Goal: Transaction & Acquisition: Purchase product/service

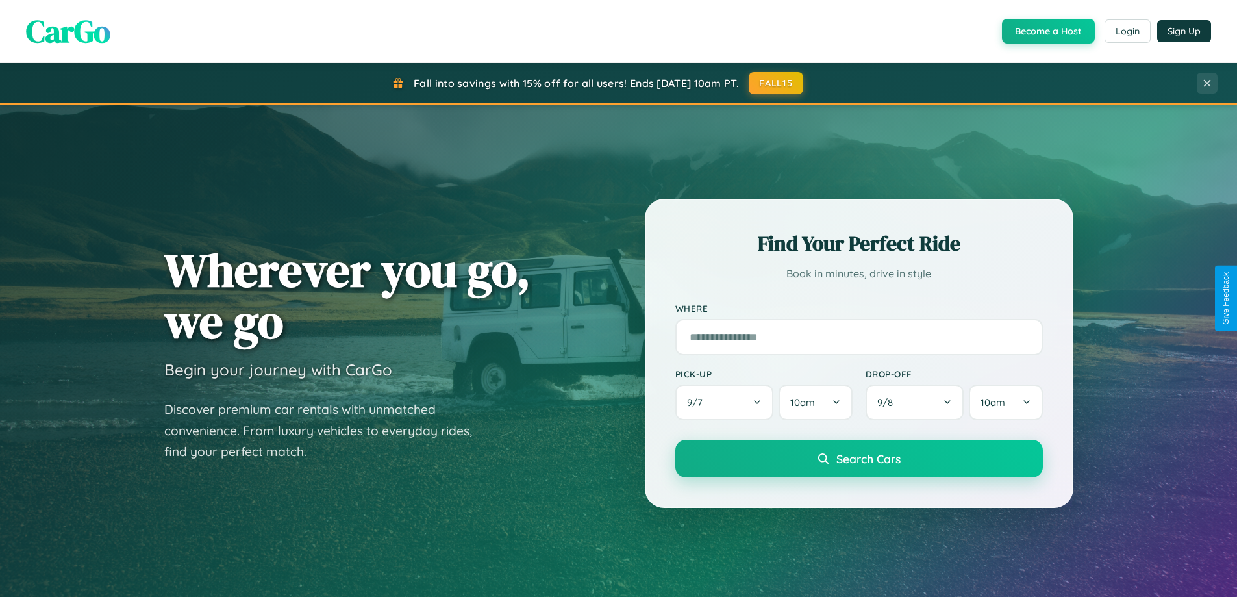
scroll to position [2499, 0]
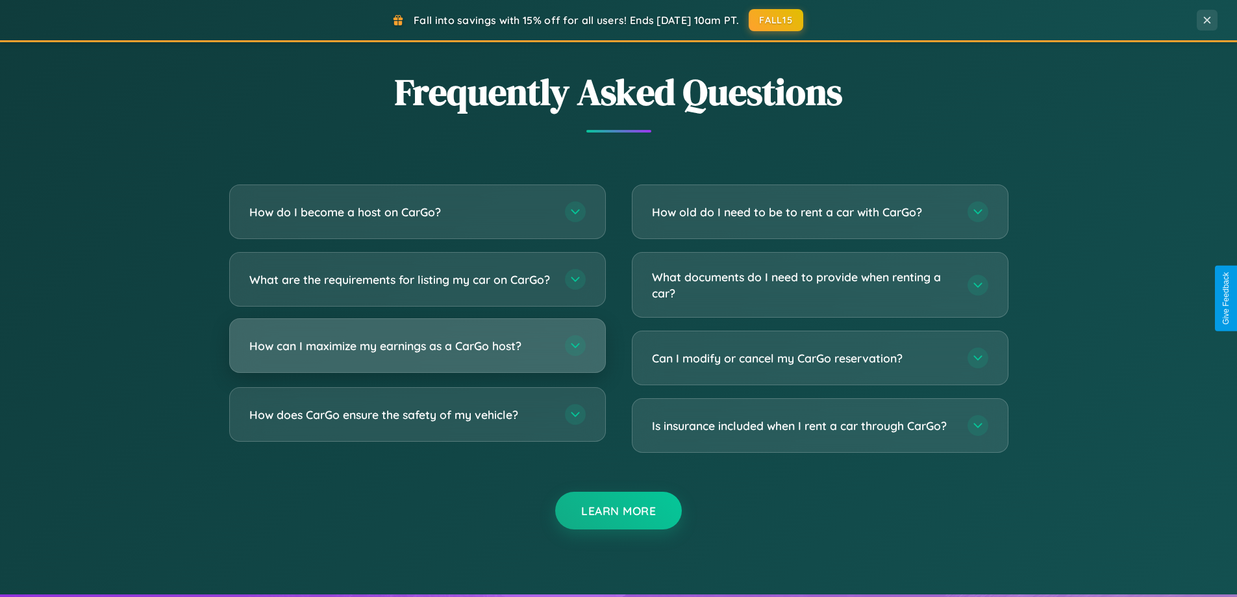
click at [417, 354] on h3 "How can I maximize my earnings as a CarGo host?" at bounding box center [400, 346] width 303 height 16
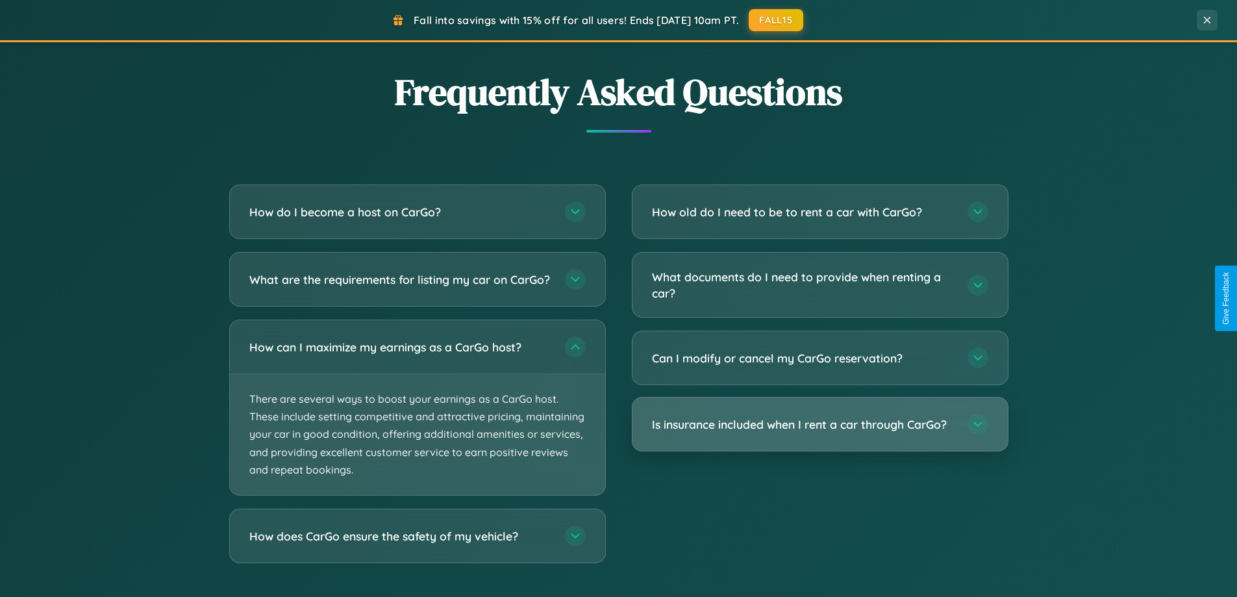
click at [820, 424] on h3 "Is insurance included when I rent a car through CarGo?" at bounding box center [803, 424] width 303 height 16
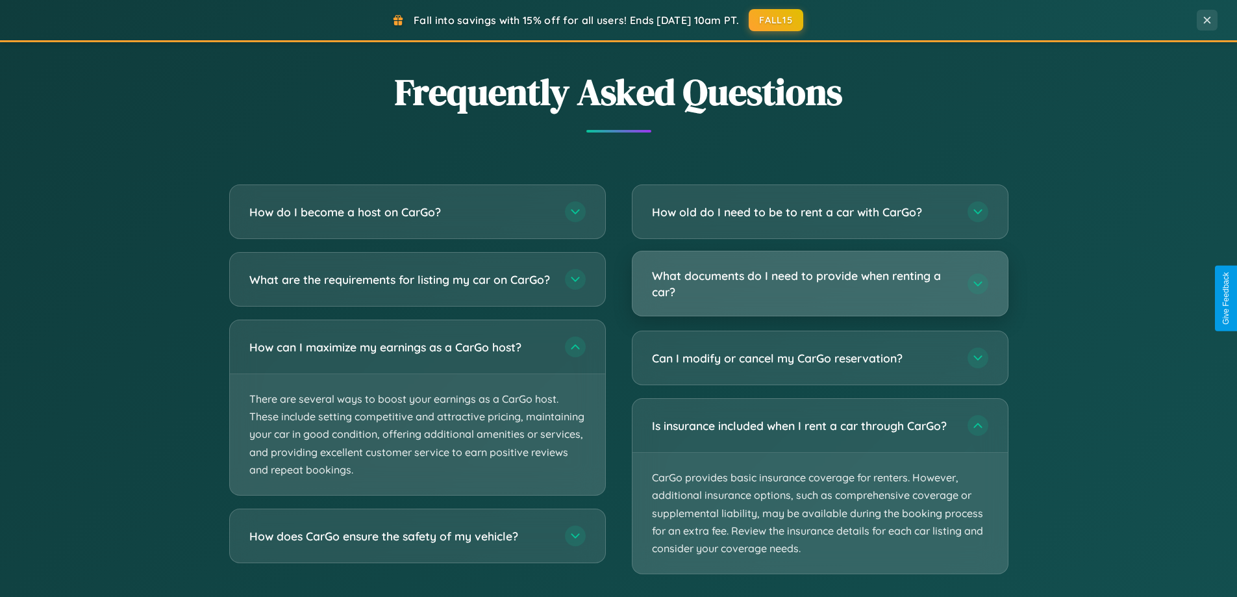
click at [820, 284] on h3 "What documents do I need to provide when renting a car?" at bounding box center [803, 284] width 303 height 32
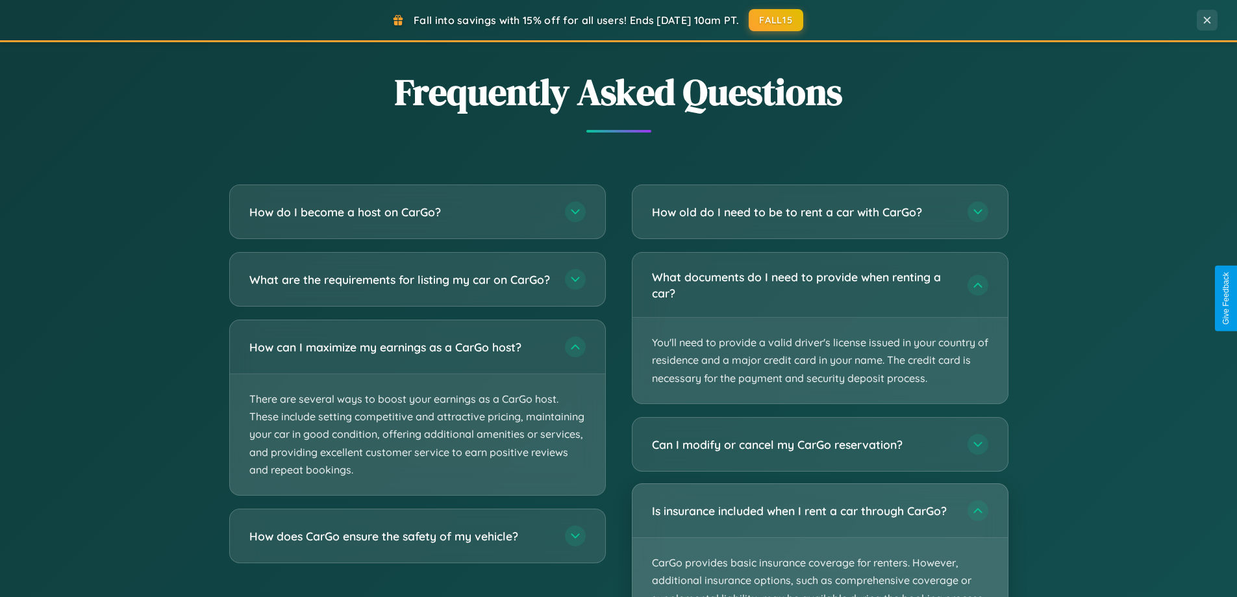
click at [820, 540] on p "CarGo provides basic insurance coverage for renters. However, additional insura…" at bounding box center [820, 598] width 375 height 121
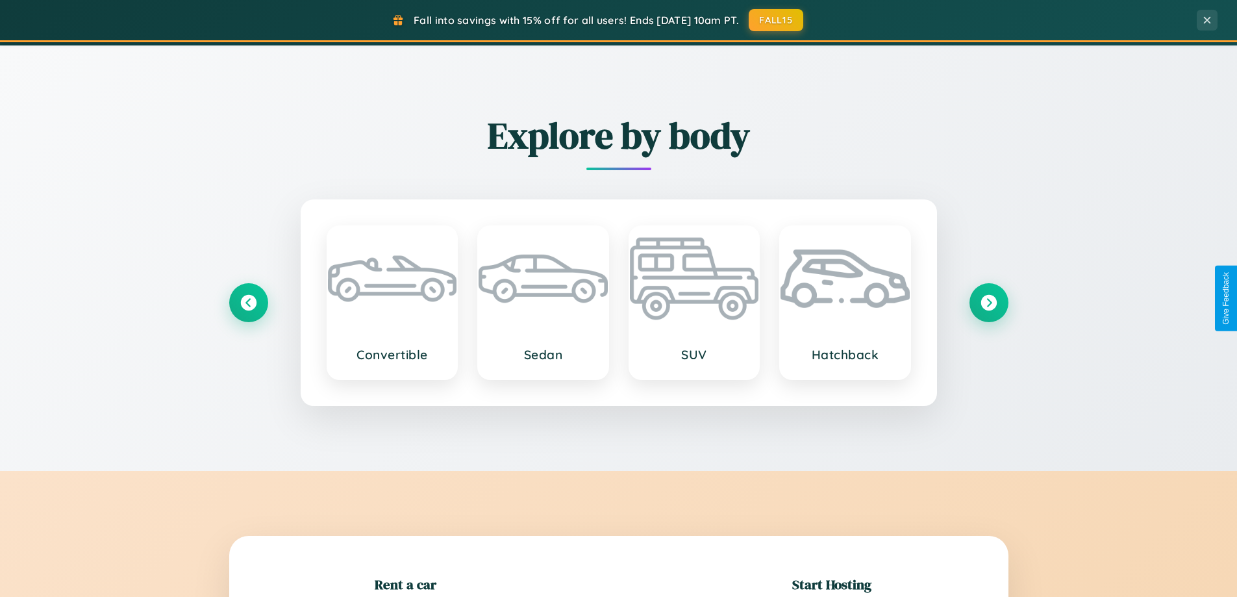
scroll to position [560, 0]
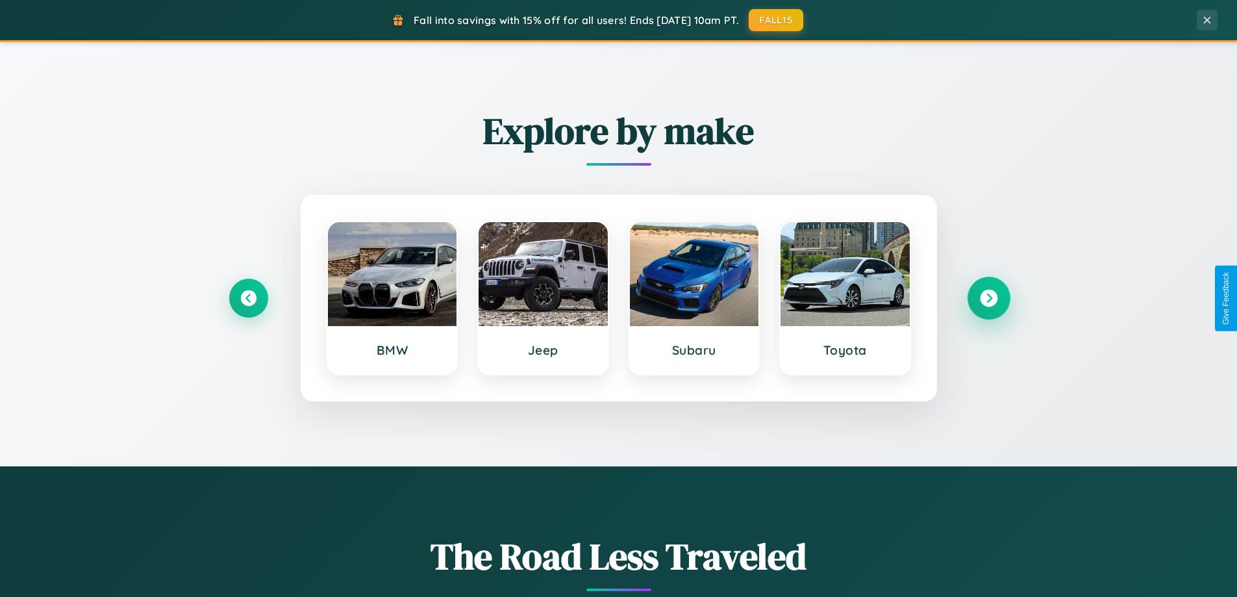
click at [988, 298] on icon at bounding box center [989, 299] width 18 height 18
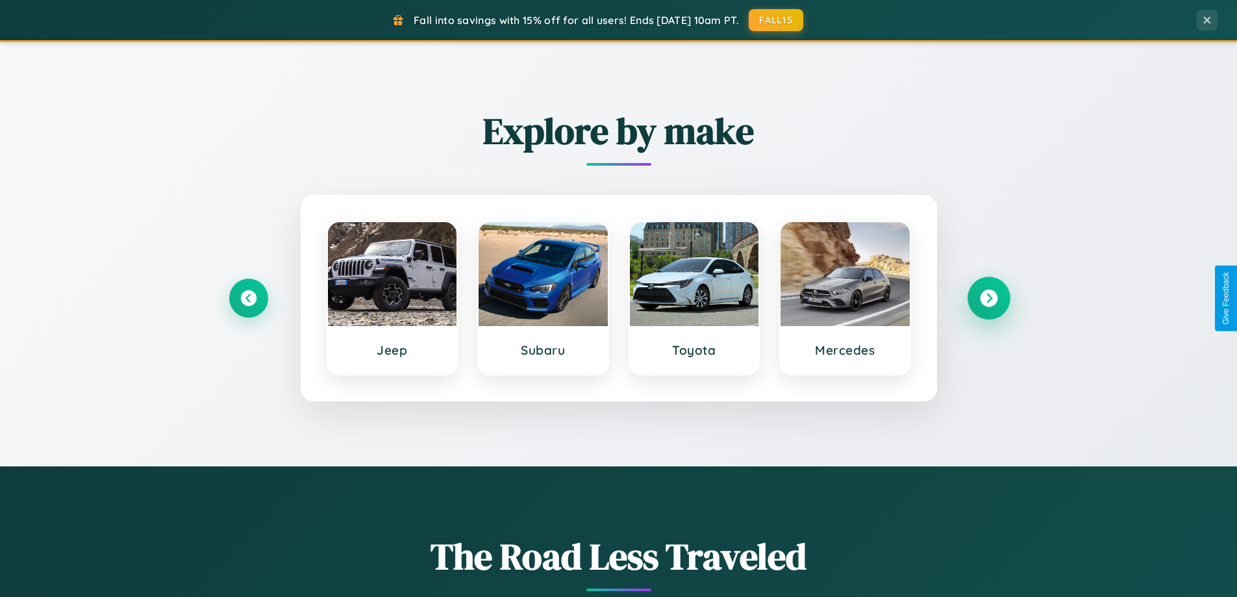
click at [988, 298] on icon at bounding box center [989, 299] width 18 height 18
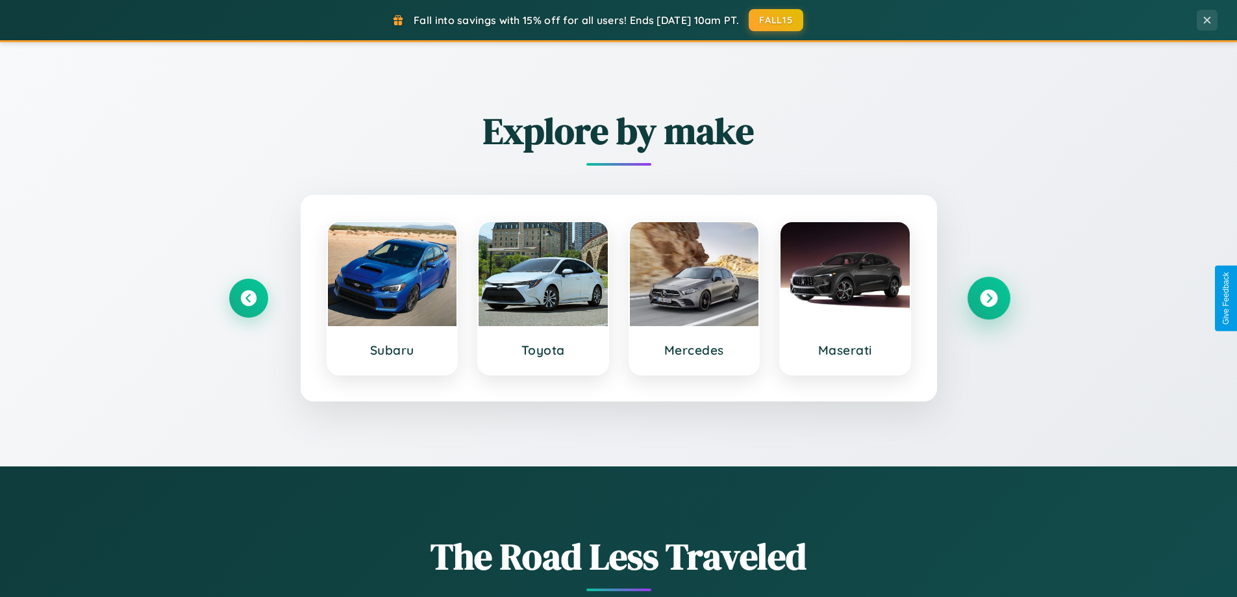
click at [988, 298] on icon at bounding box center [989, 299] width 18 height 18
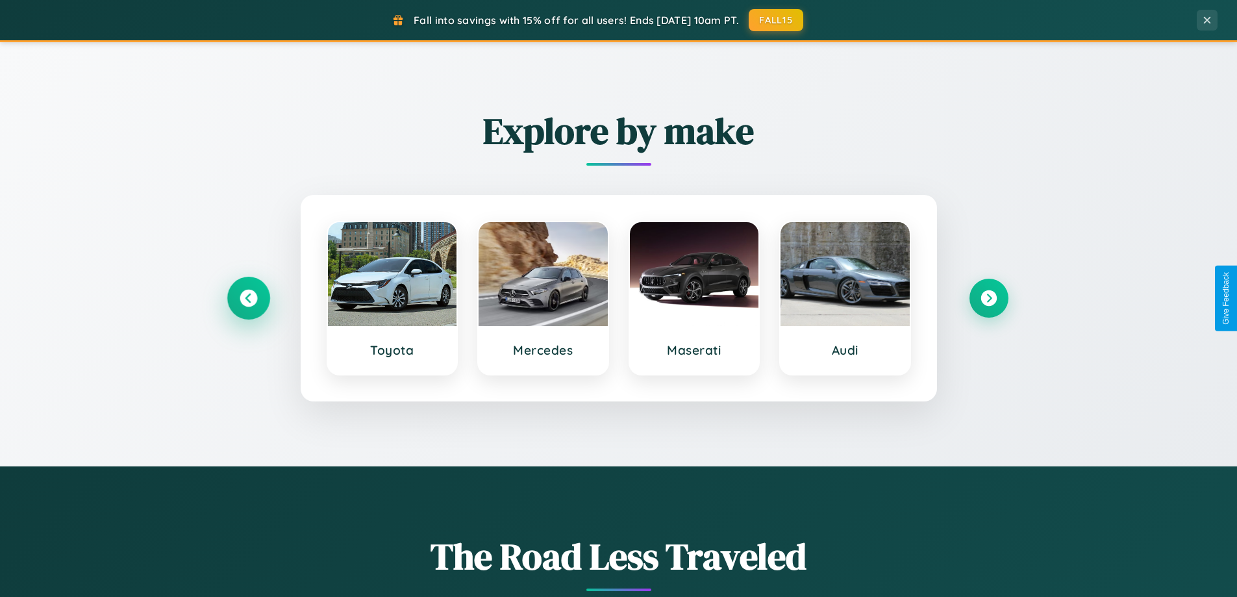
click at [248, 298] on icon at bounding box center [249, 299] width 18 height 18
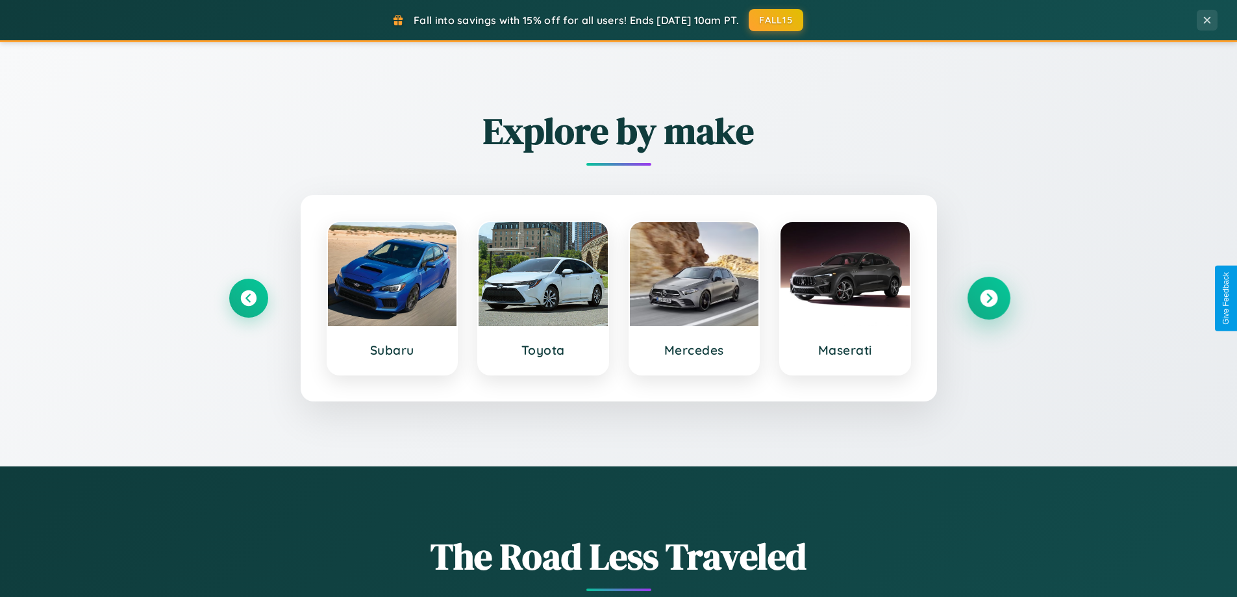
click at [988, 298] on icon at bounding box center [989, 299] width 18 height 18
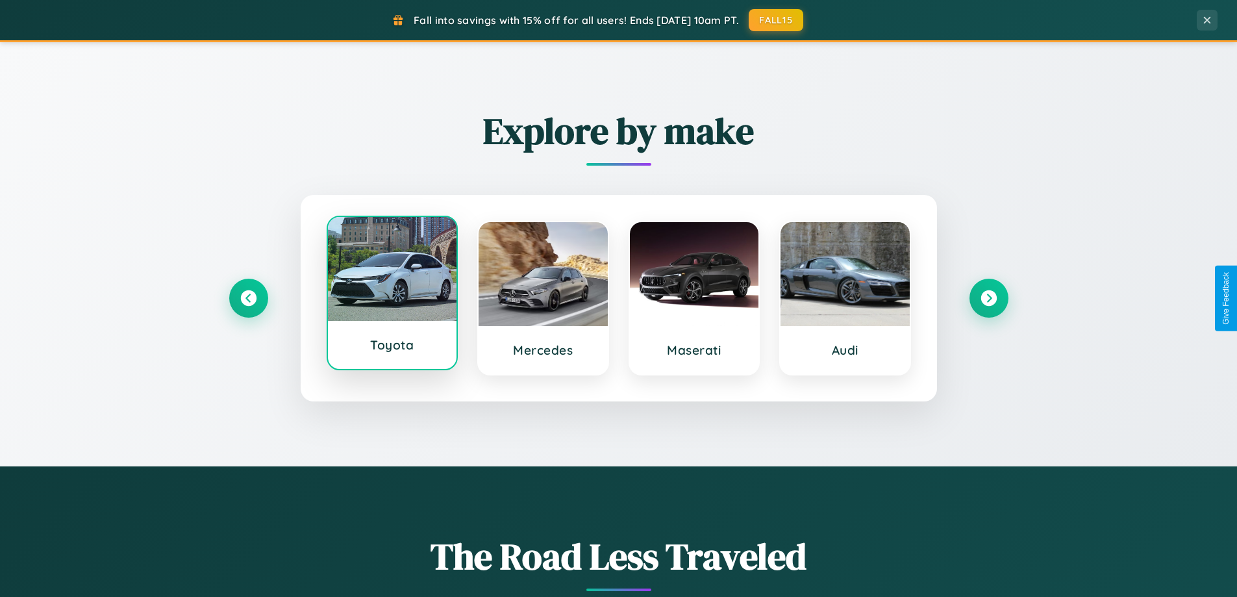
click at [392, 297] on div at bounding box center [392, 269] width 129 height 104
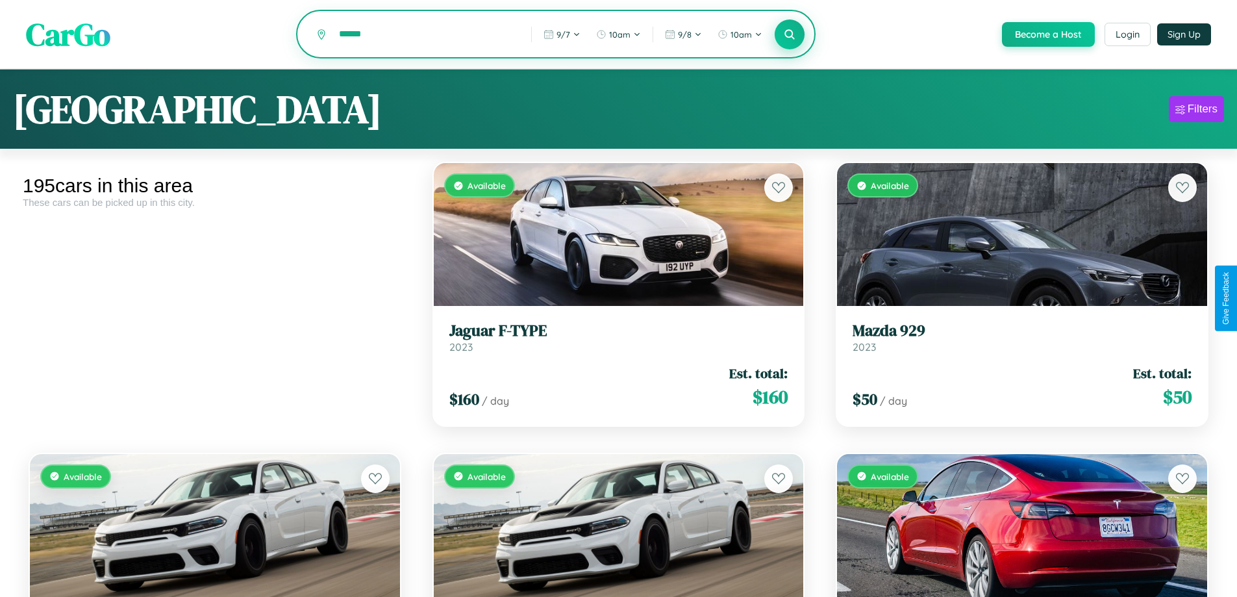
type input "******"
click at [789, 35] on icon at bounding box center [790, 34] width 12 height 12
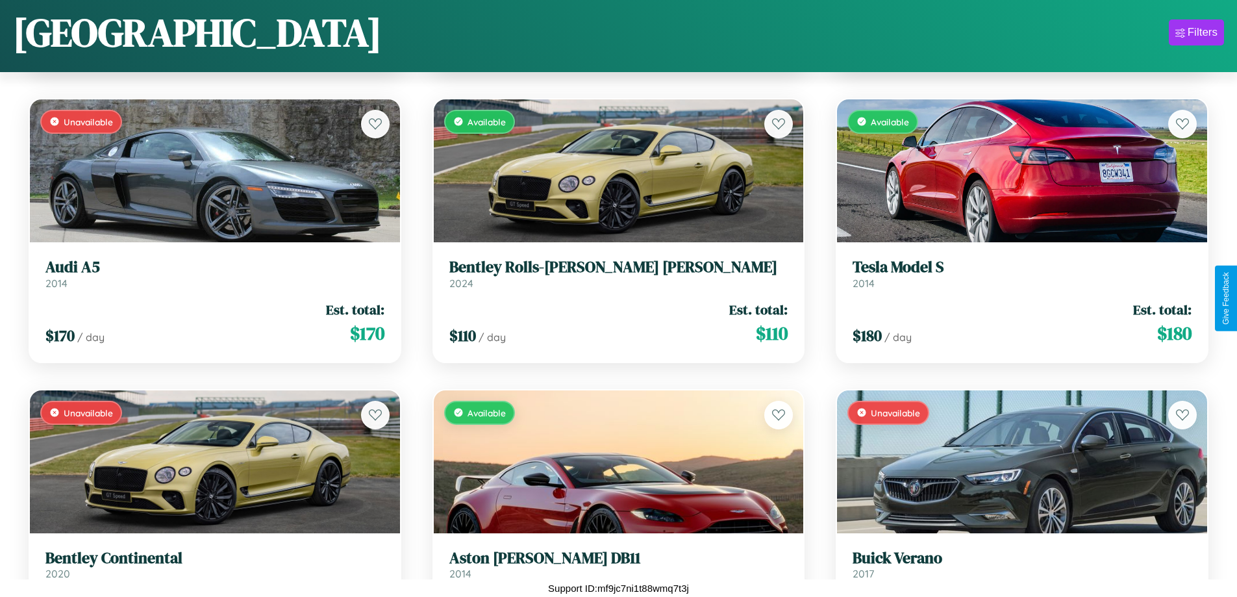
scroll to position [5127, 0]
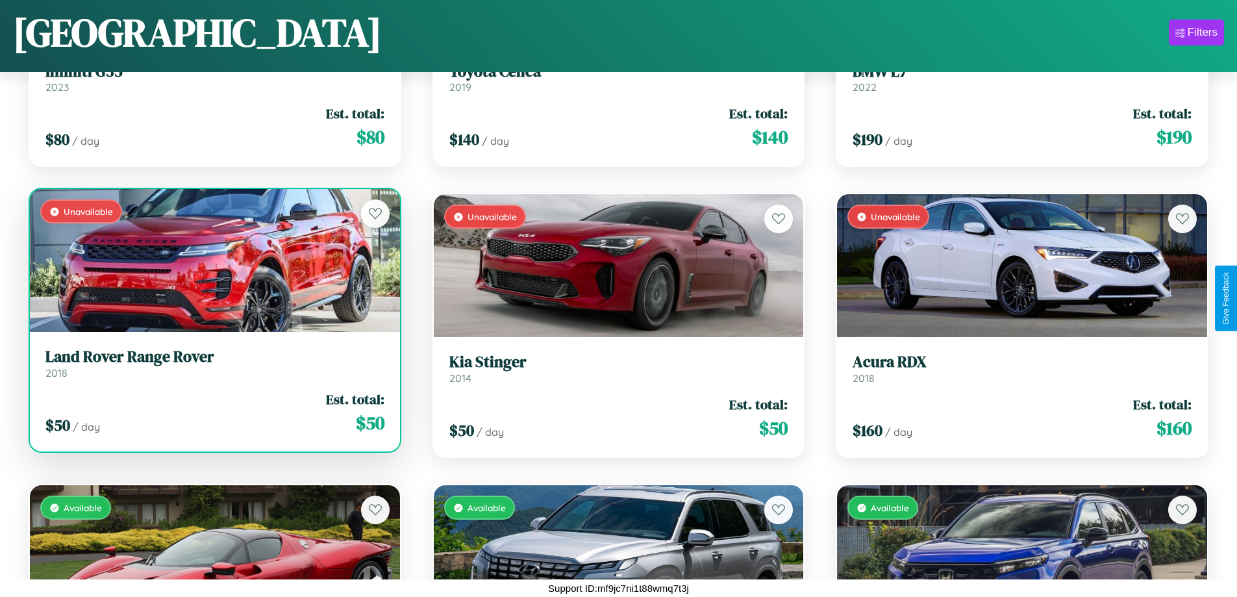
click at [213, 368] on link "Land Rover Range Rover 2018" at bounding box center [214, 363] width 339 height 32
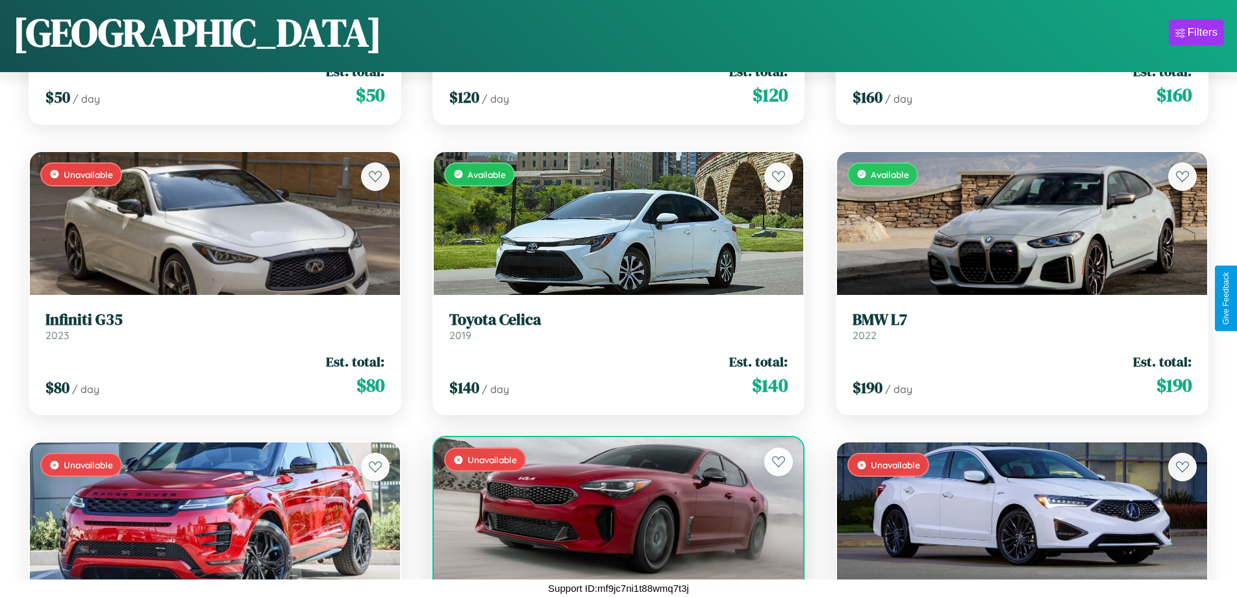
scroll to position [3382, 0]
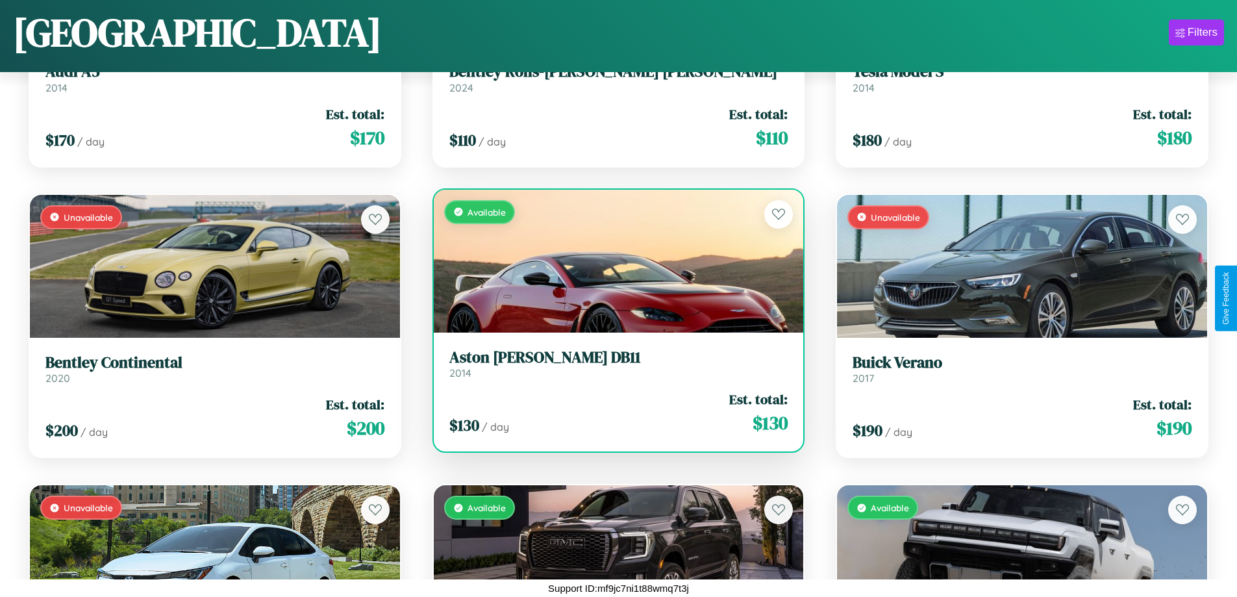
click at [613, 363] on h3 "Aston Martin DB11" at bounding box center [618, 357] width 339 height 19
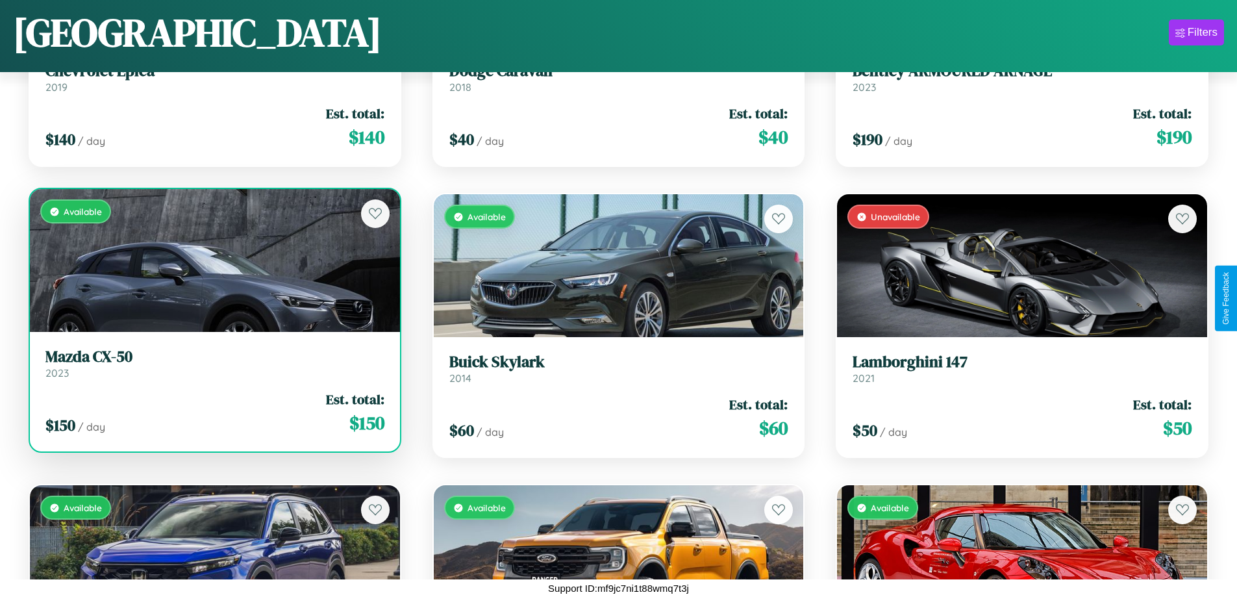
click at [213, 260] on div "Available" at bounding box center [215, 260] width 370 height 143
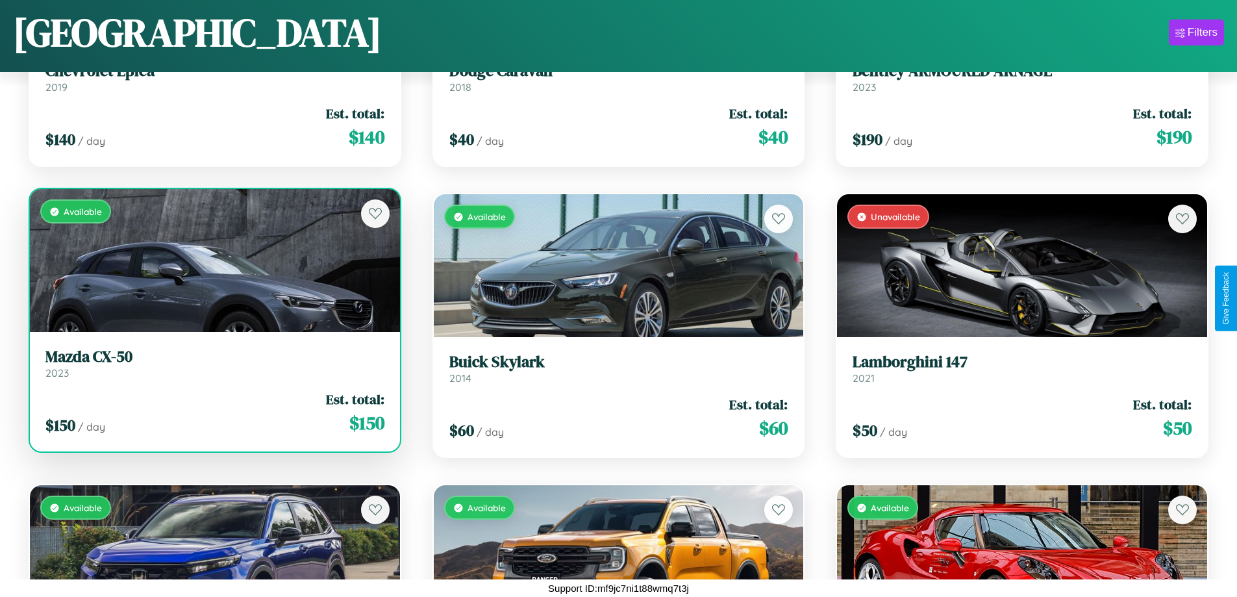
click at [213, 260] on div "Available" at bounding box center [215, 260] width 370 height 143
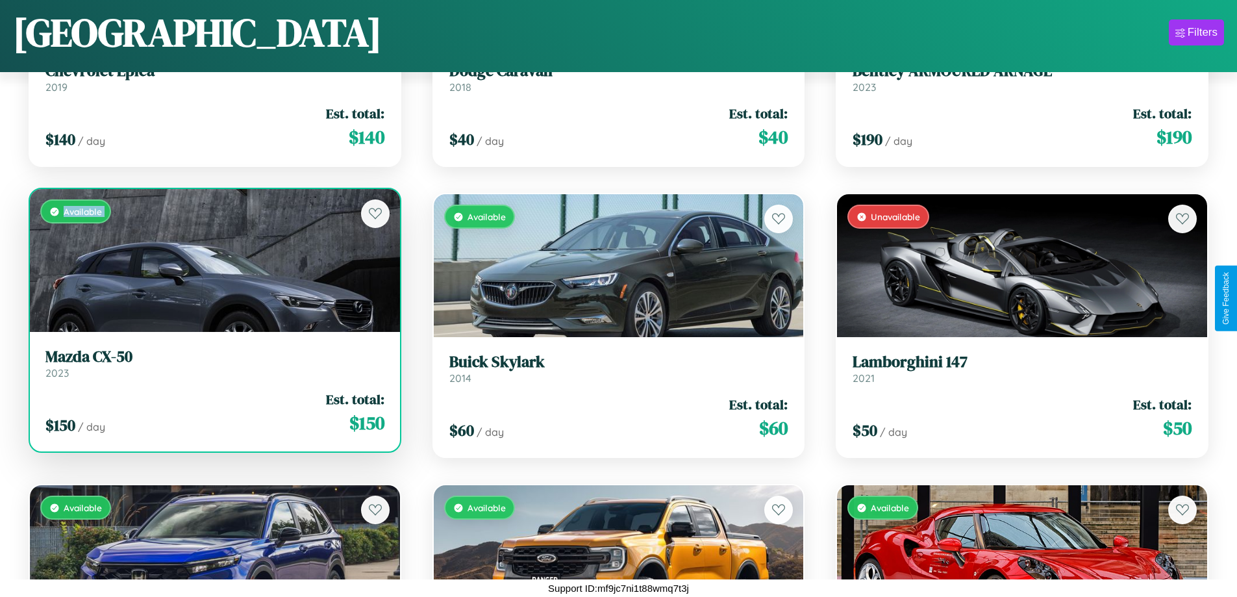
click at [213, 260] on div "Available" at bounding box center [215, 260] width 370 height 143
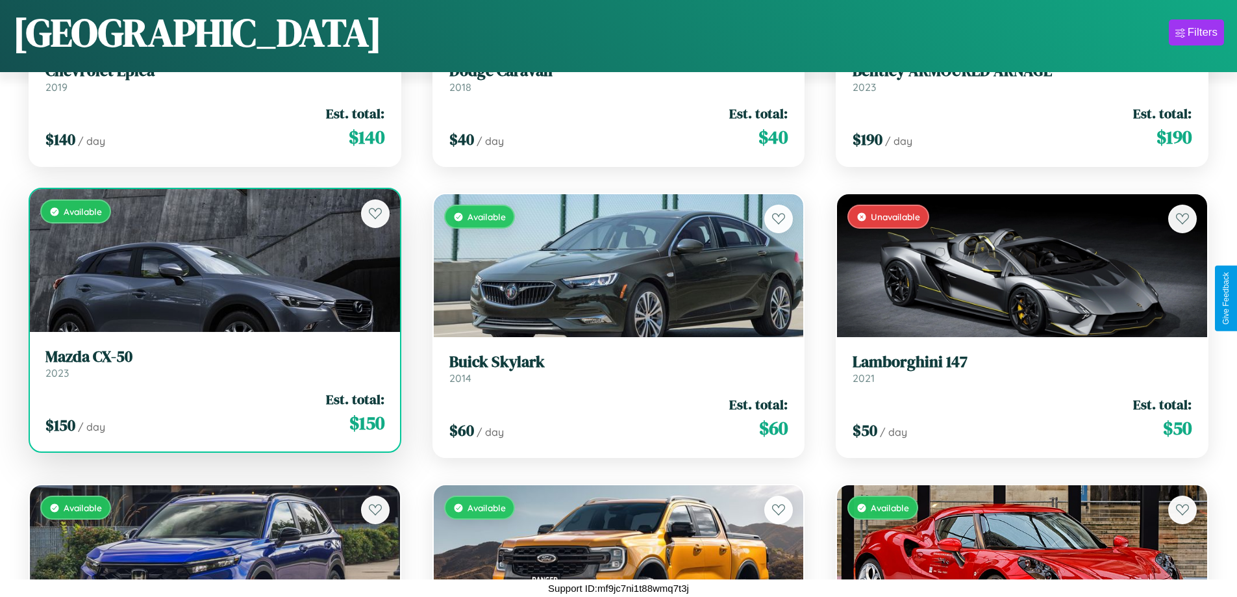
click at [213, 260] on div "Available" at bounding box center [215, 260] width 370 height 143
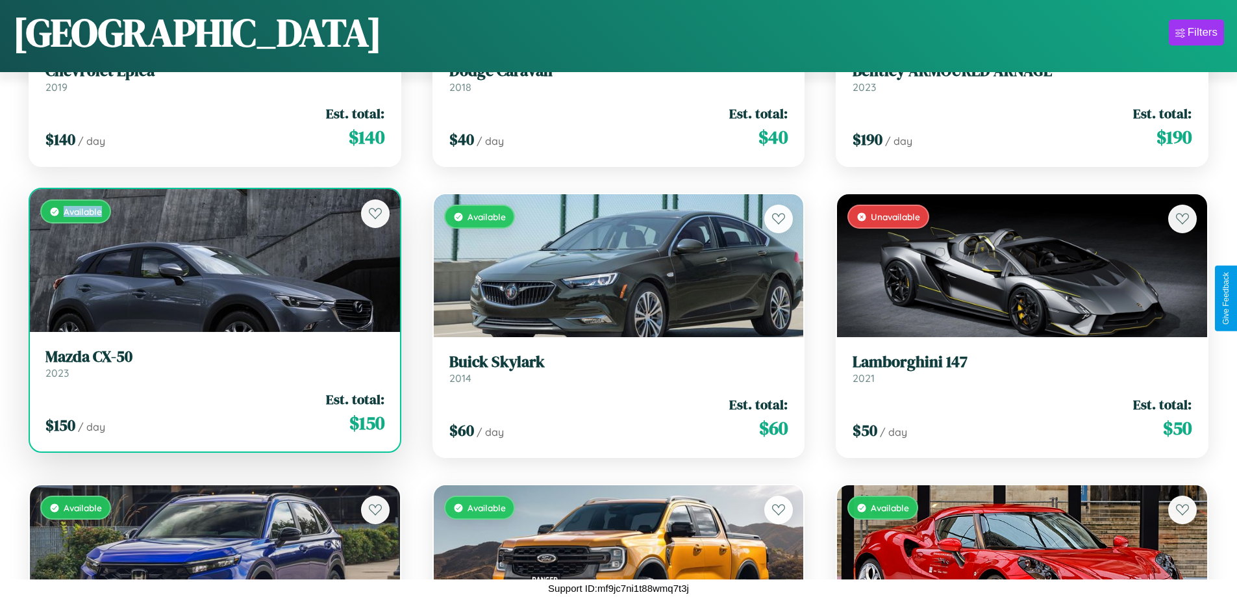
click at [213, 260] on div "Available" at bounding box center [215, 260] width 370 height 143
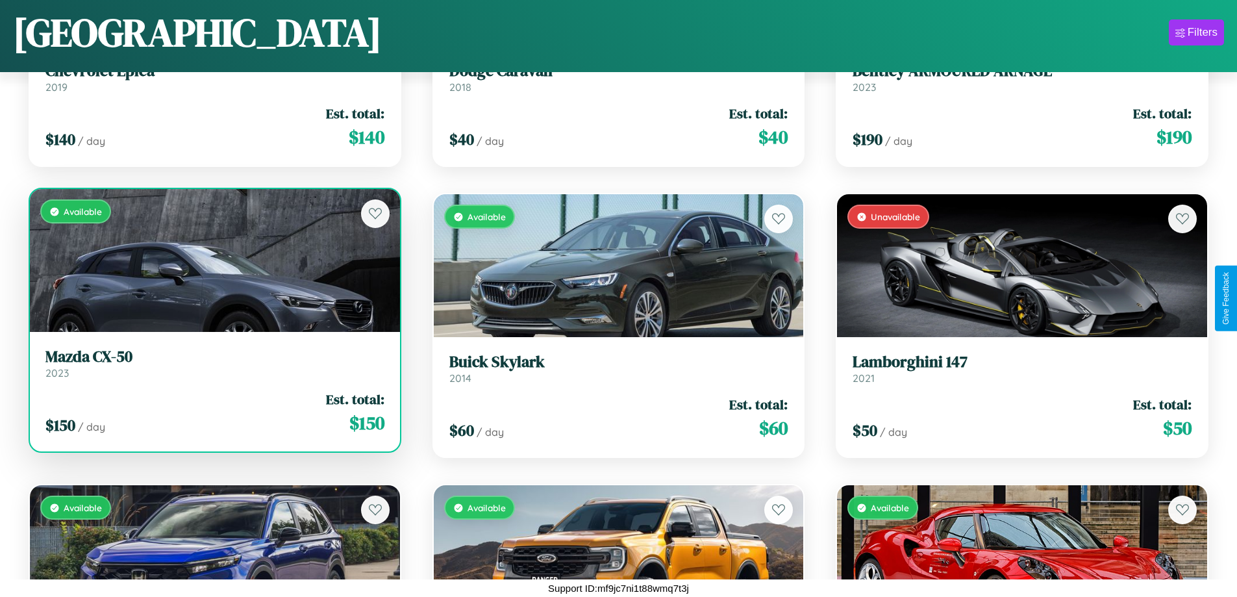
click at [213, 363] on h3 "Mazda CX-50" at bounding box center [214, 356] width 339 height 19
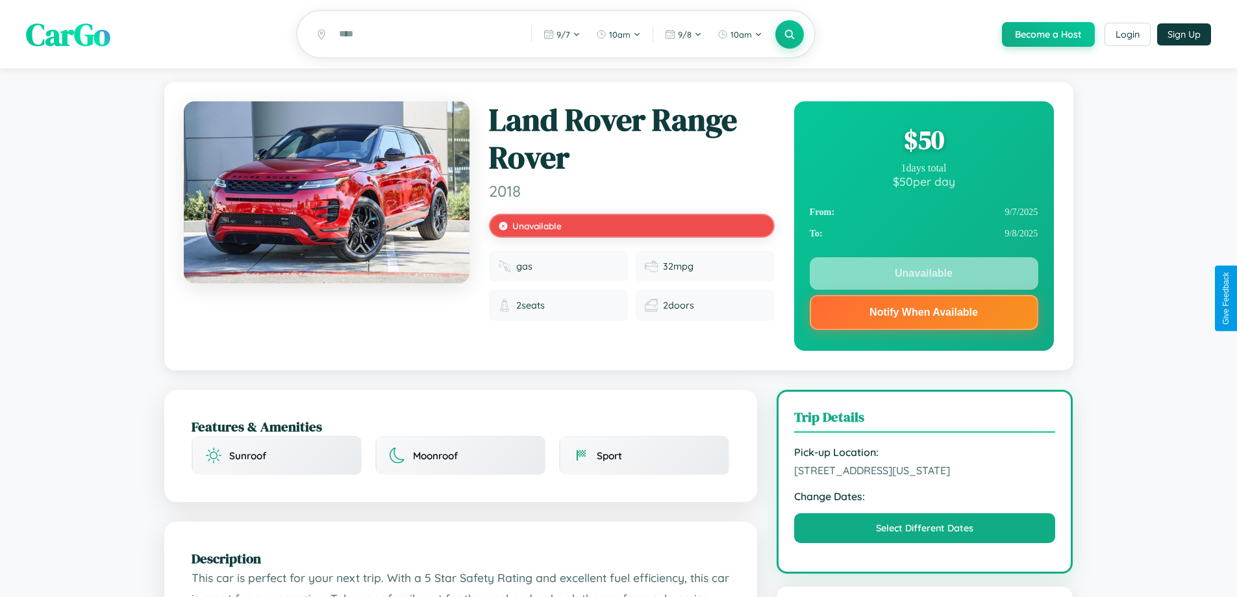
click at [923, 142] on div "$ 50" at bounding box center [924, 139] width 229 height 35
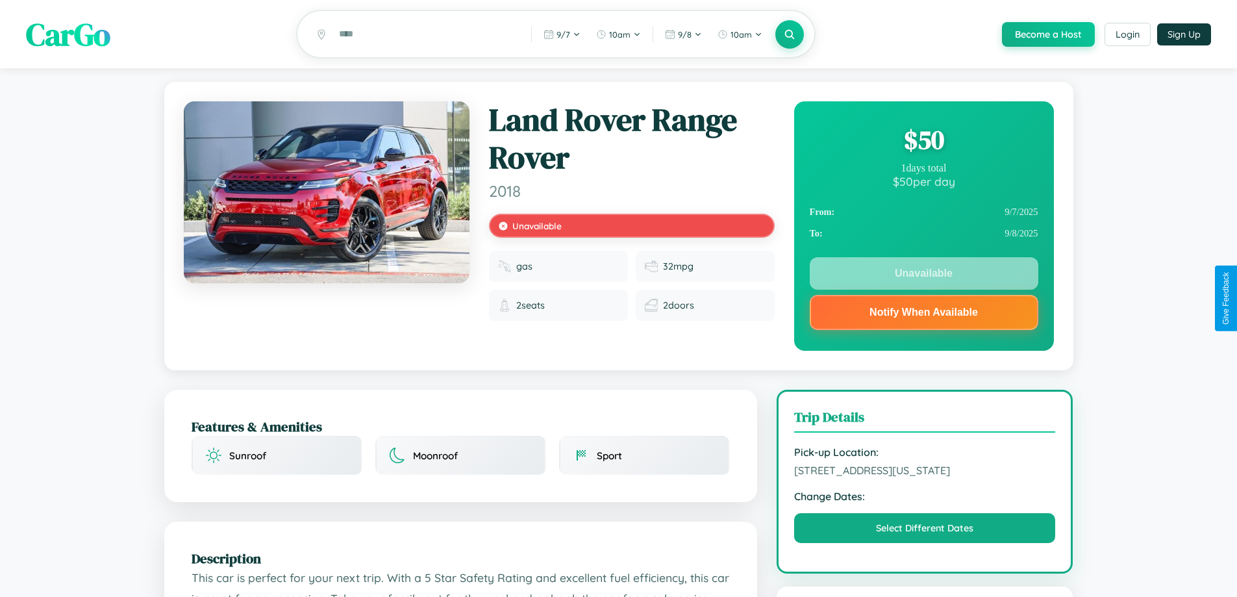
click at [923, 142] on div "$ 50" at bounding box center [924, 139] width 229 height 35
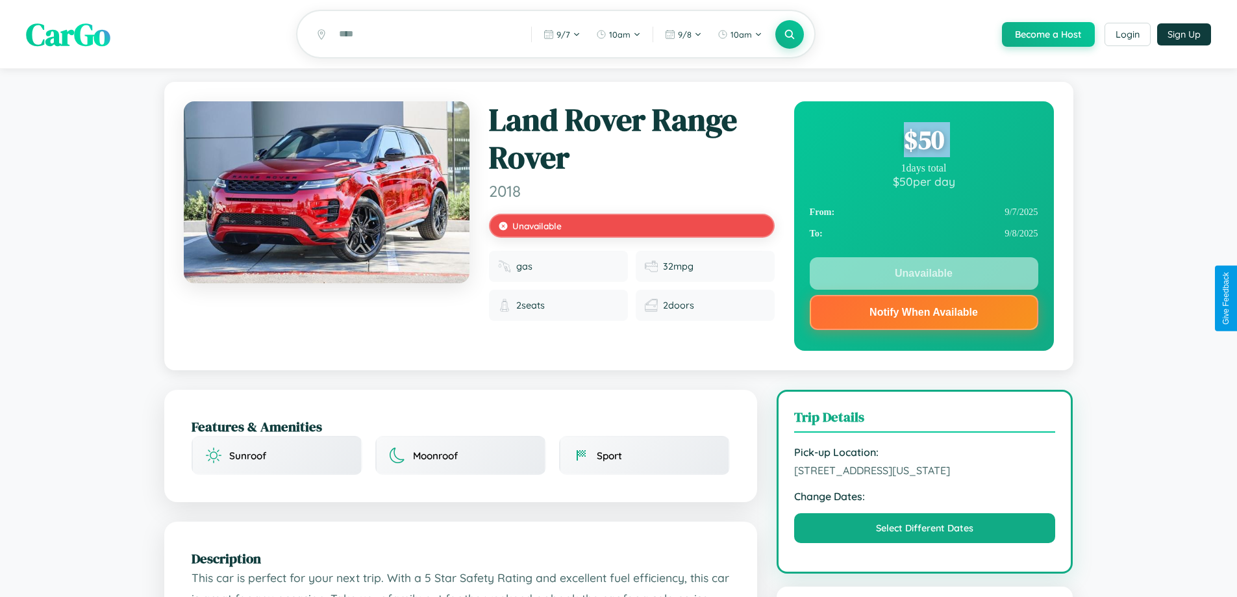
click at [923, 142] on div "$ 50" at bounding box center [924, 139] width 229 height 35
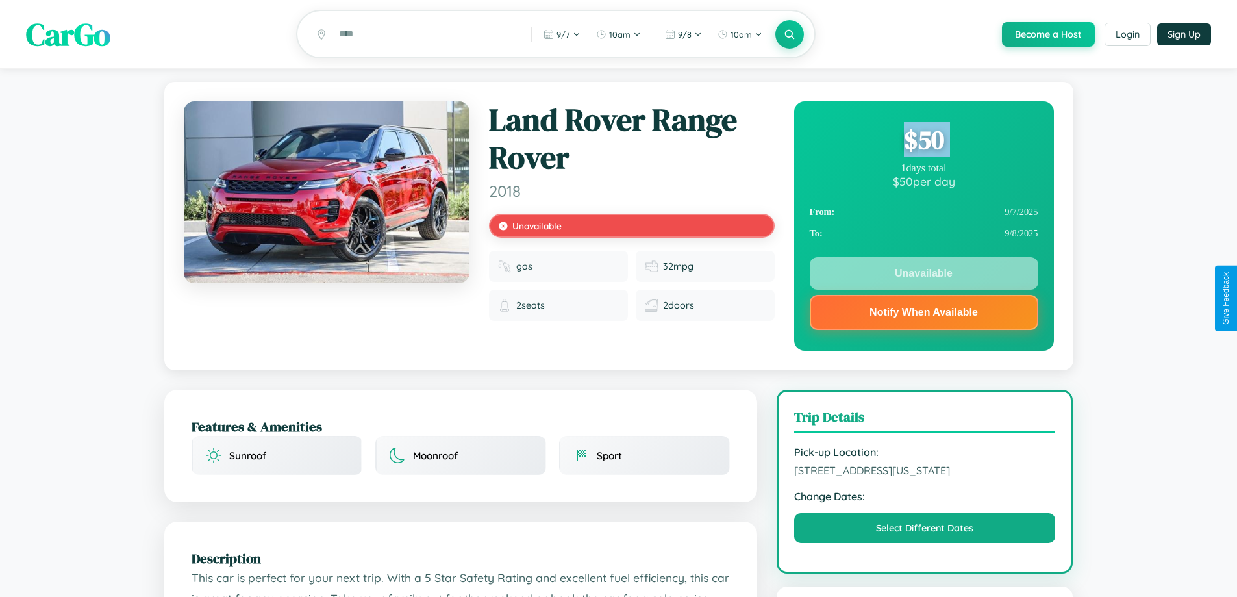
click at [923, 142] on div "$ 50" at bounding box center [924, 139] width 229 height 35
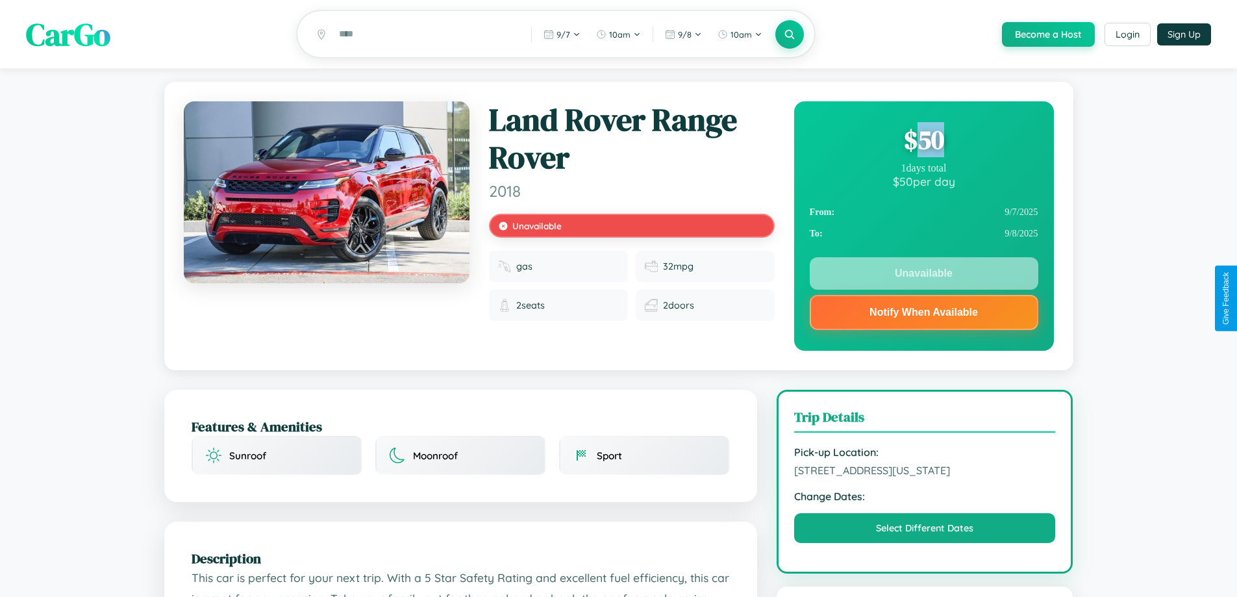
click at [923, 142] on div "$ 50" at bounding box center [924, 139] width 229 height 35
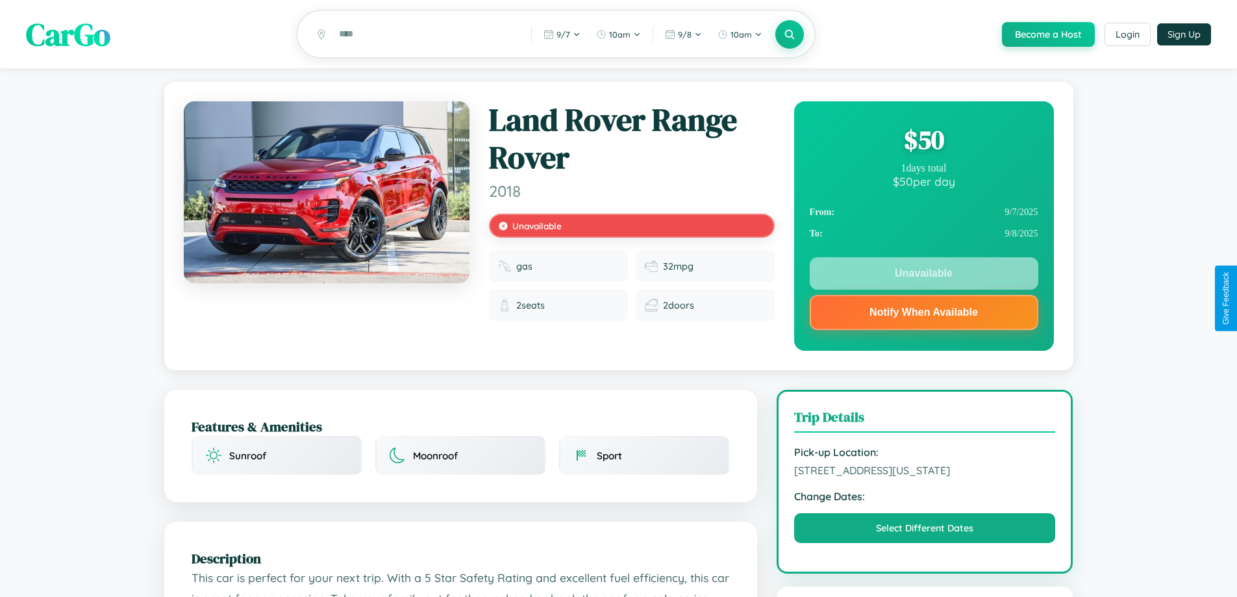
scroll to position [377, 0]
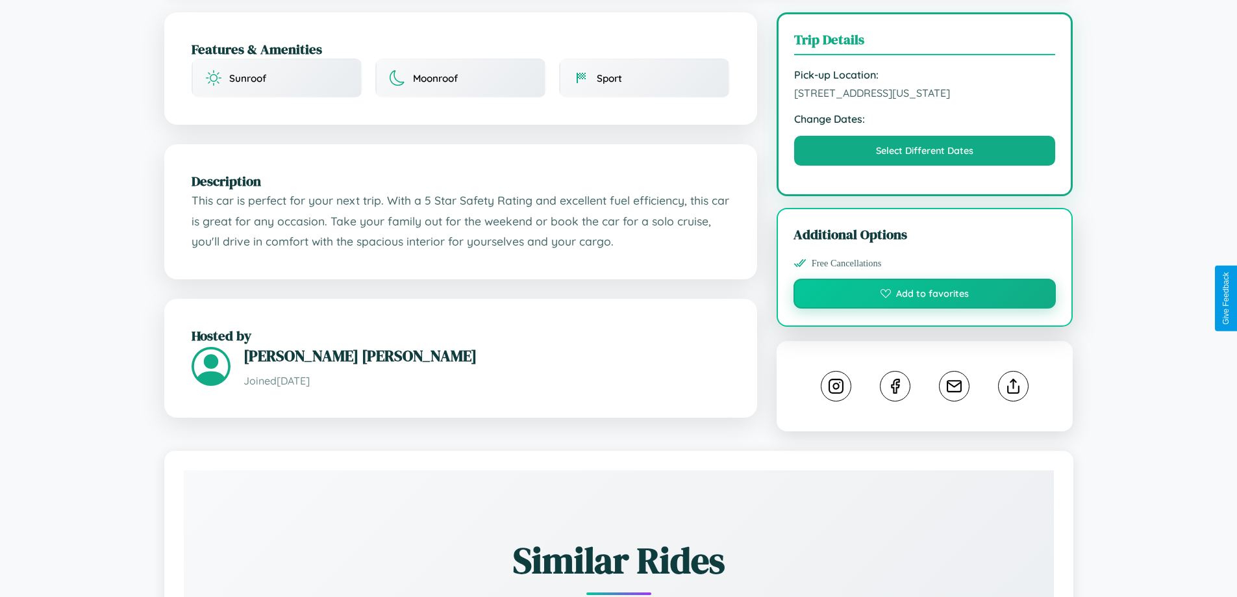
click at [925, 295] on button "Add to favorites" at bounding box center [925, 294] width 263 height 30
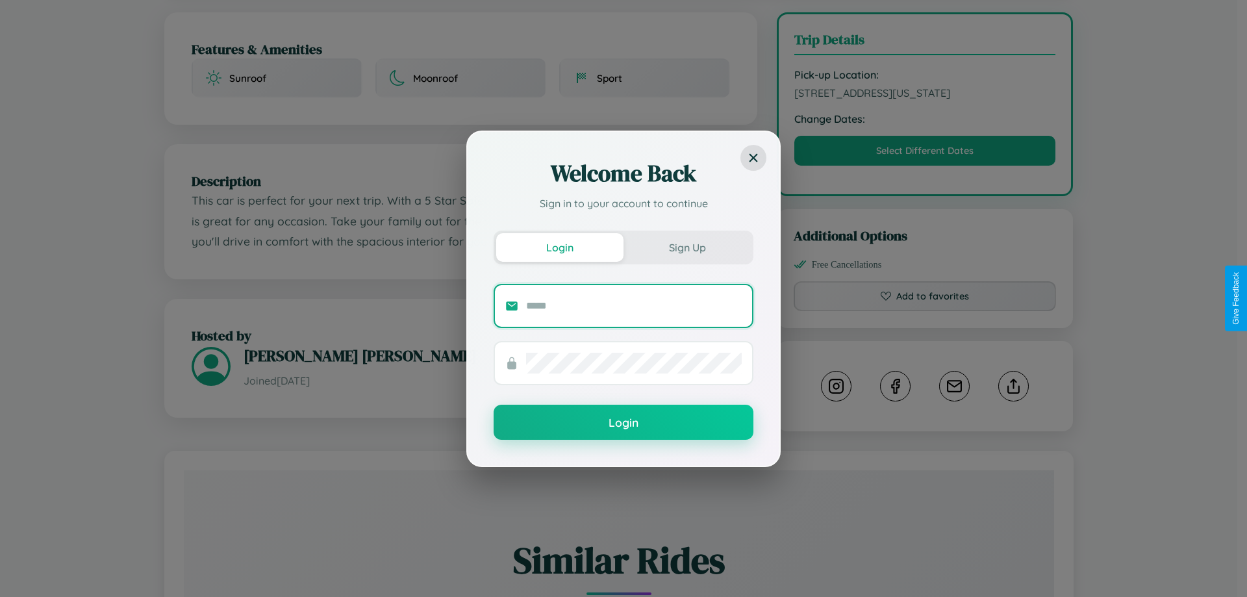
click at [634, 305] on input "text" at bounding box center [634, 305] width 216 height 21
type input "**********"
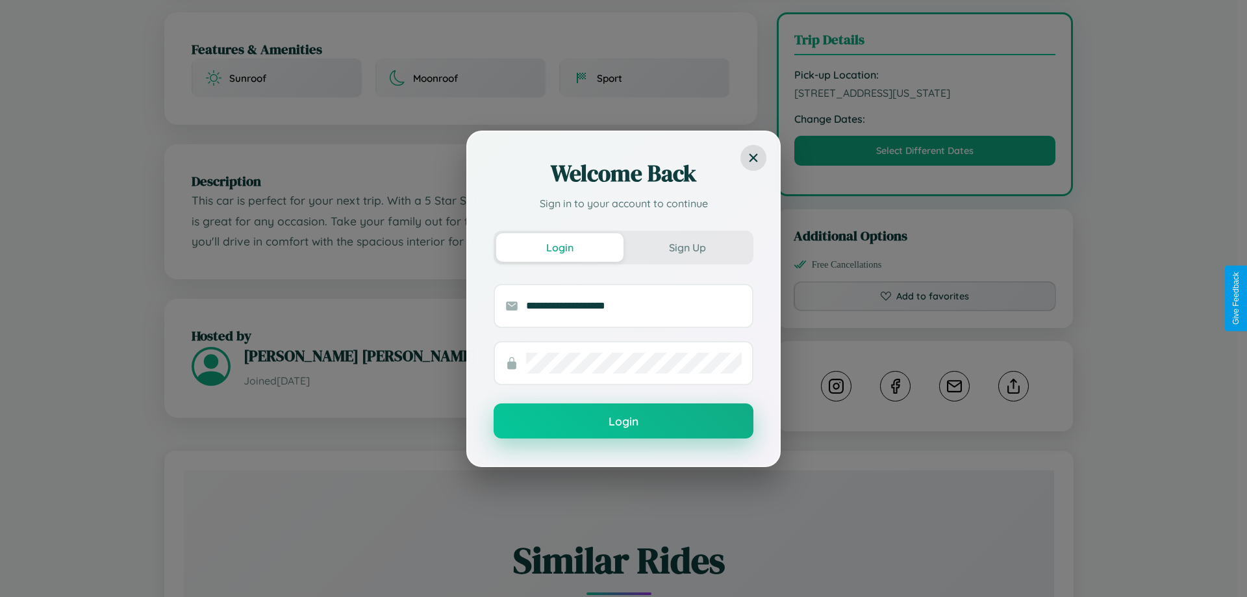
click at [623, 421] on button "Login" at bounding box center [624, 420] width 260 height 35
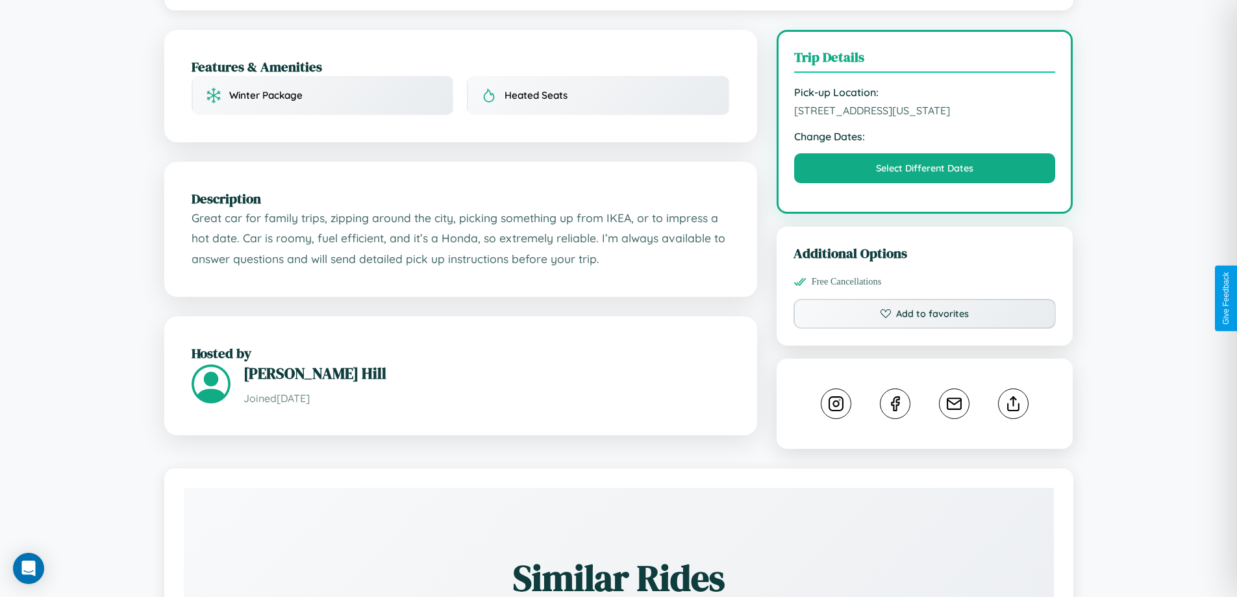
scroll to position [427, 0]
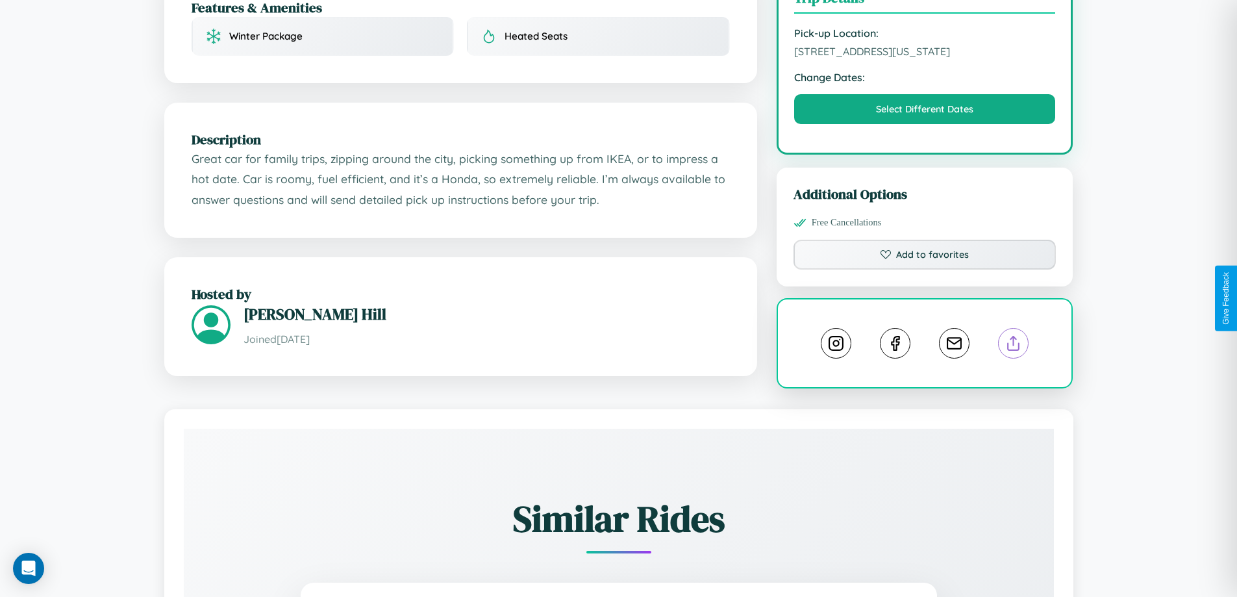
click at [1014, 336] on line at bounding box center [1014, 340] width 0 height 9
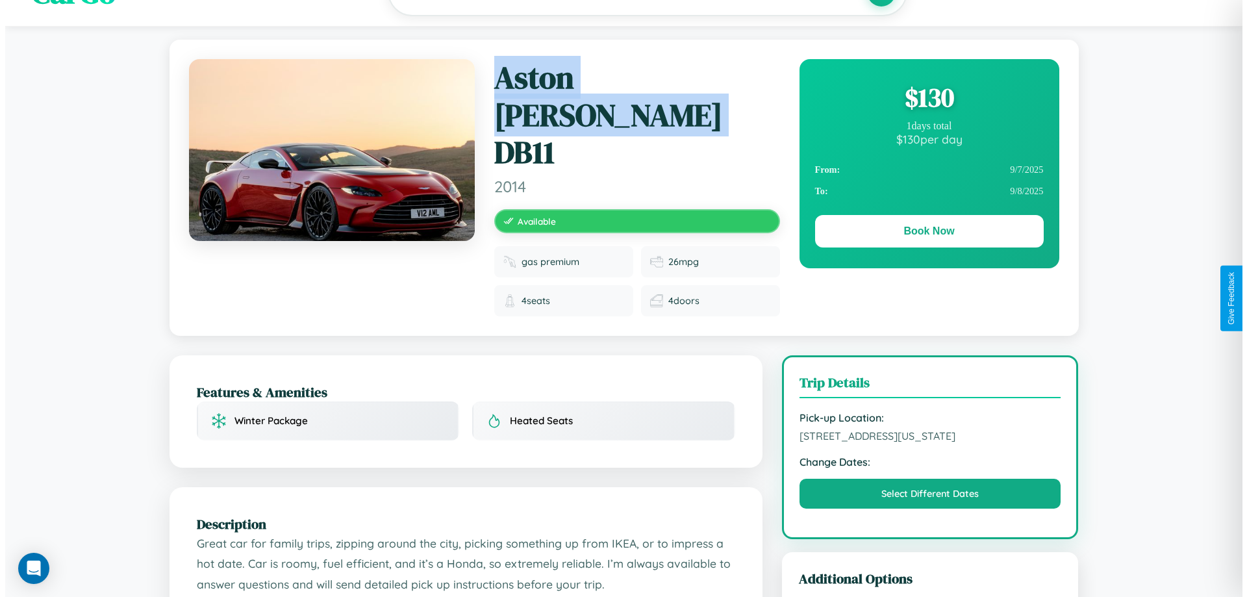
scroll to position [0, 0]
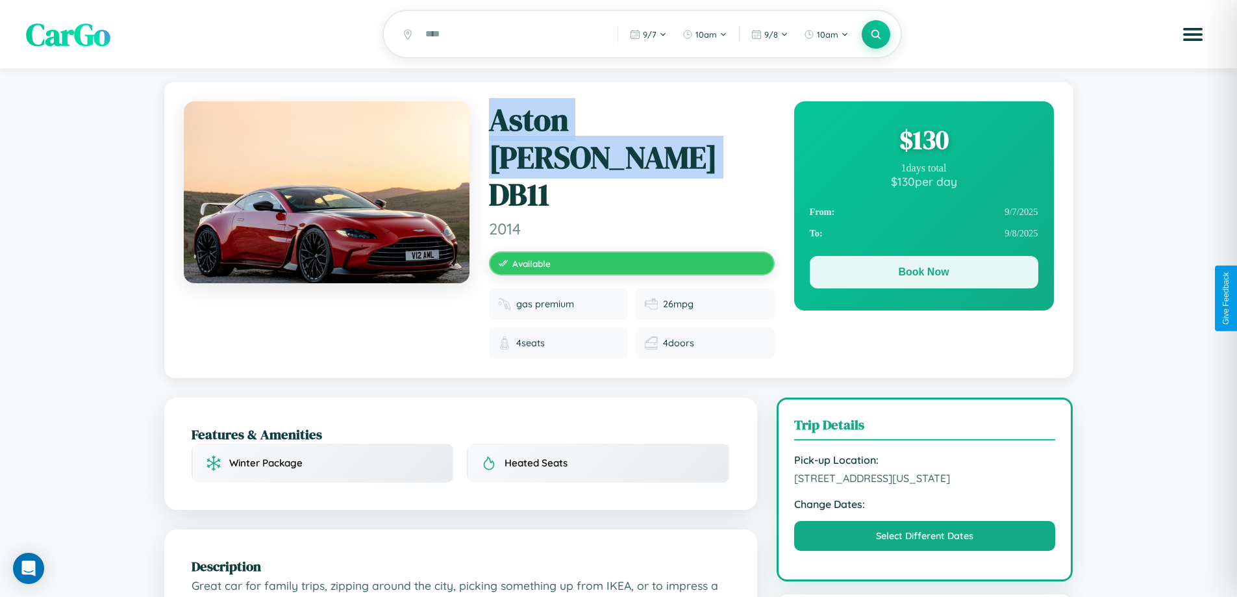
click at [923, 274] on button "Book Now" at bounding box center [924, 272] width 229 height 32
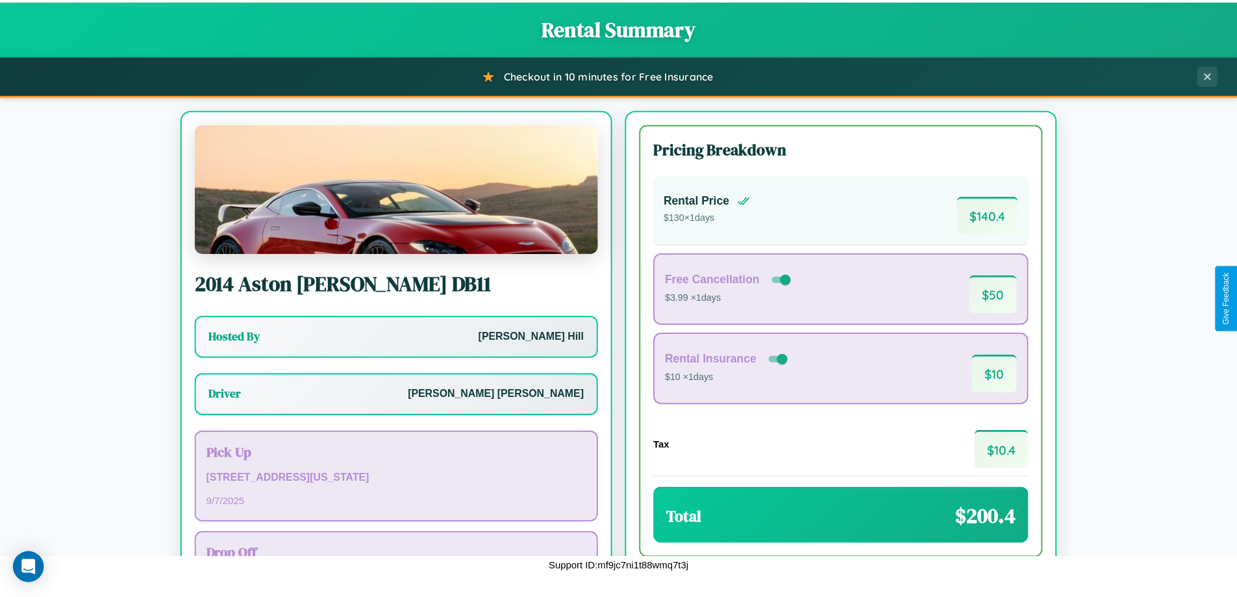
scroll to position [94, 0]
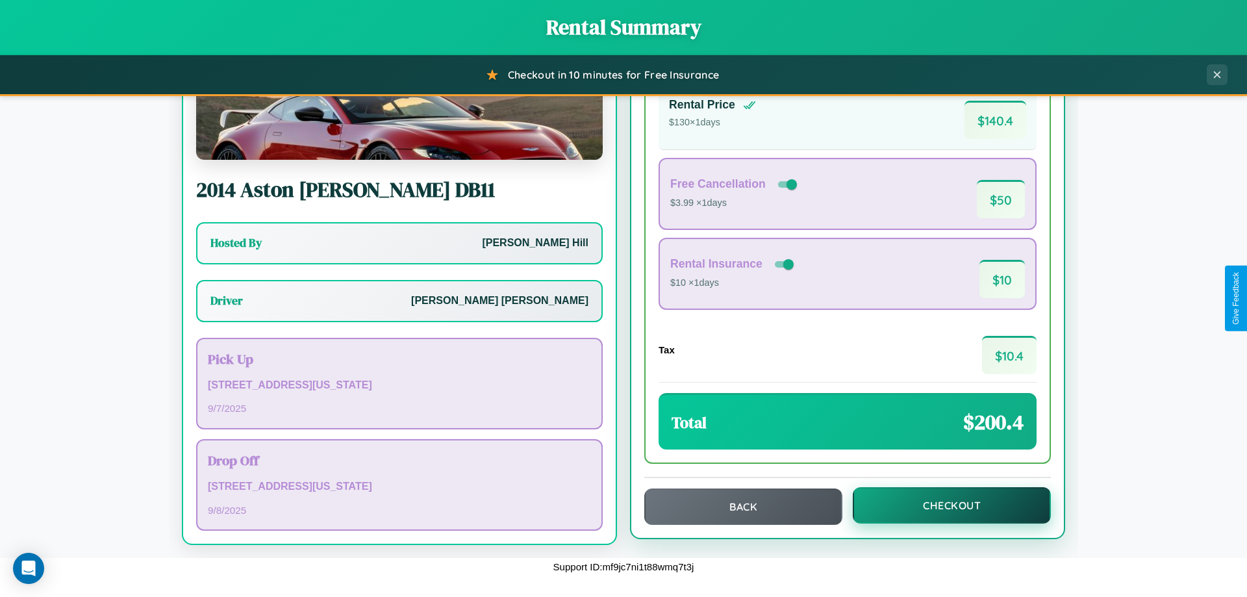
click at [943, 505] on button "Checkout" at bounding box center [952, 505] width 198 height 36
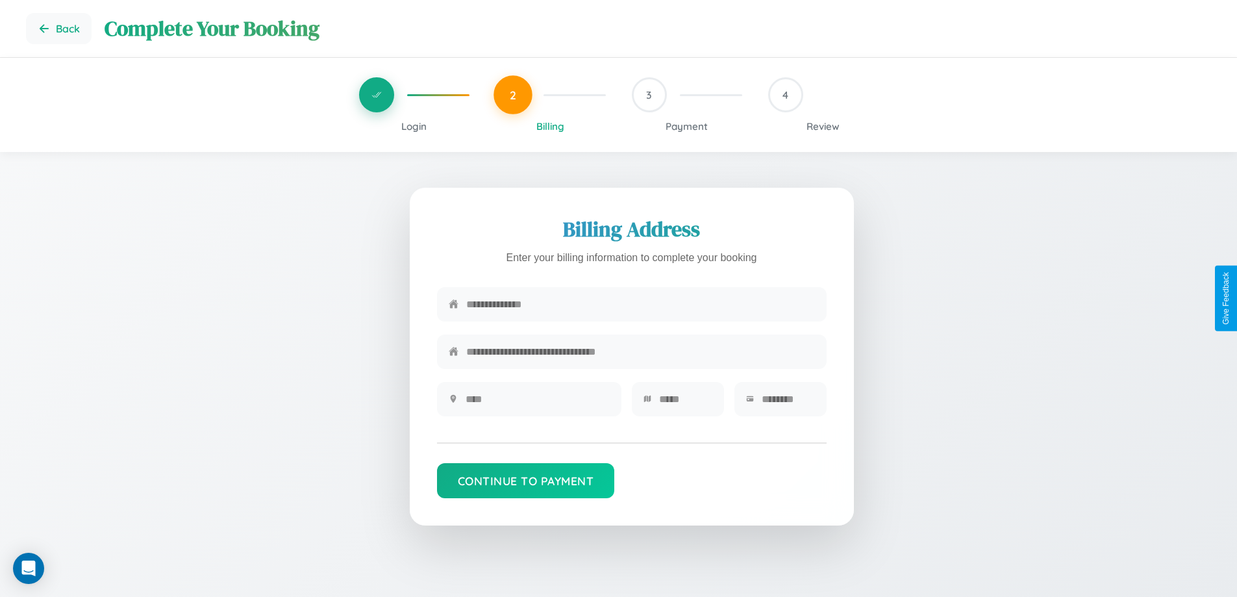
click at [640, 305] on input "text" at bounding box center [640, 304] width 349 height 32
type input "**********"
click at [537, 403] on input "text" at bounding box center [538, 399] width 144 height 32
type input "********"
click at [685, 403] on input "text" at bounding box center [685, 399] width 53 height 32
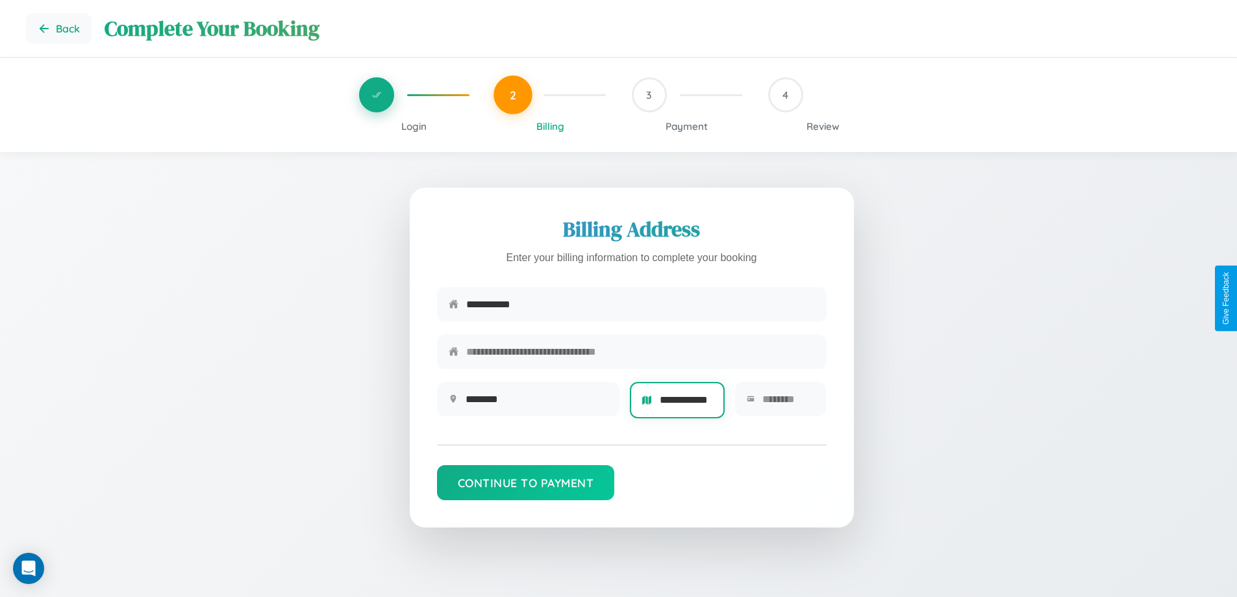
scroll to position [0, 11]
type input "**********"
click at [788, 403] on input "text" at bounding box center [788, 399] width 53 height 32
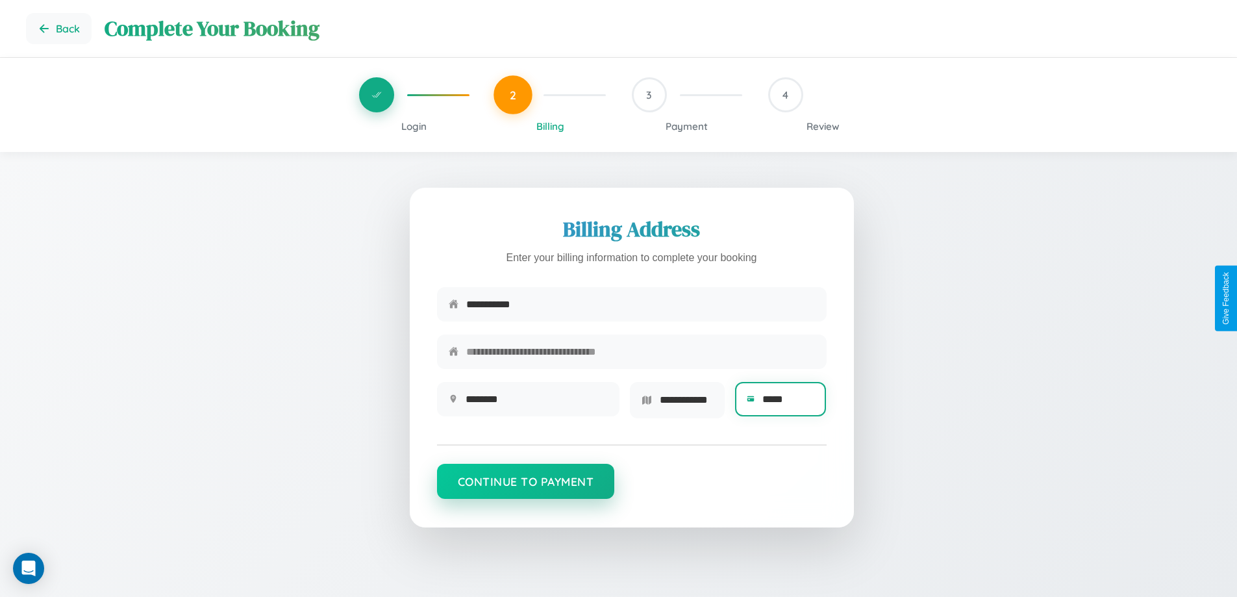
type input "*****"
click at [525, 485] on button "Continue to Payment" at bounding box center [526, 481] width 178 height 35
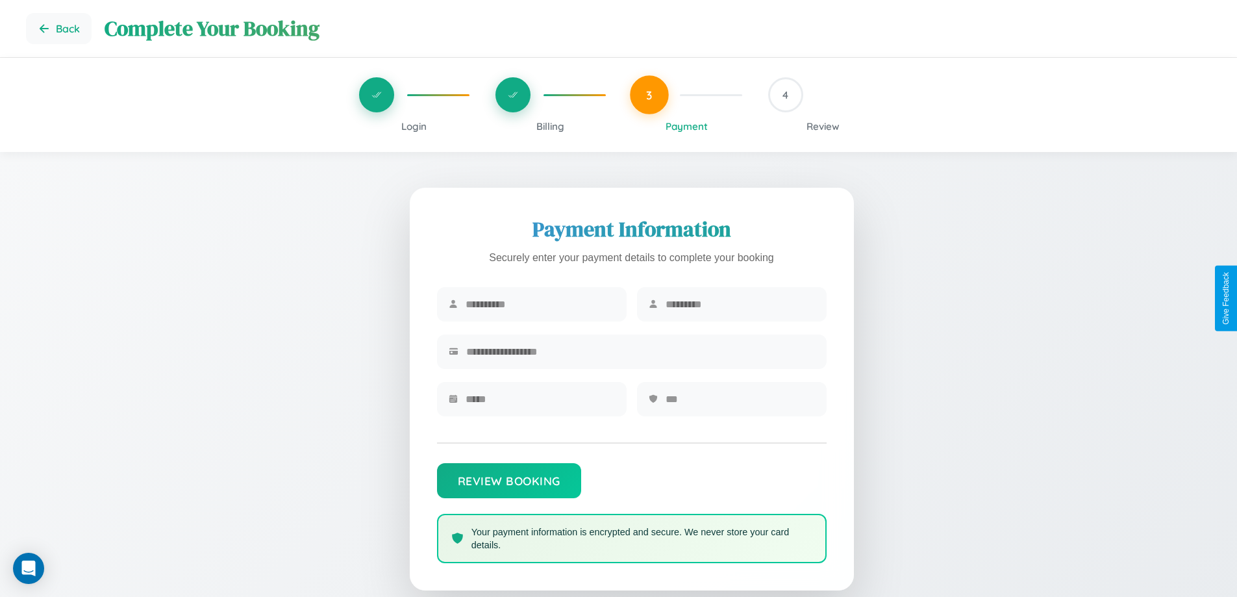
click at [540, 305] on input "text" at bounding box center [540, 304] width 149 height 32
type input "*****"
click at [740, 305] on input "text" at bounding box center [740, 304] width 149 height 32
type input "*****"
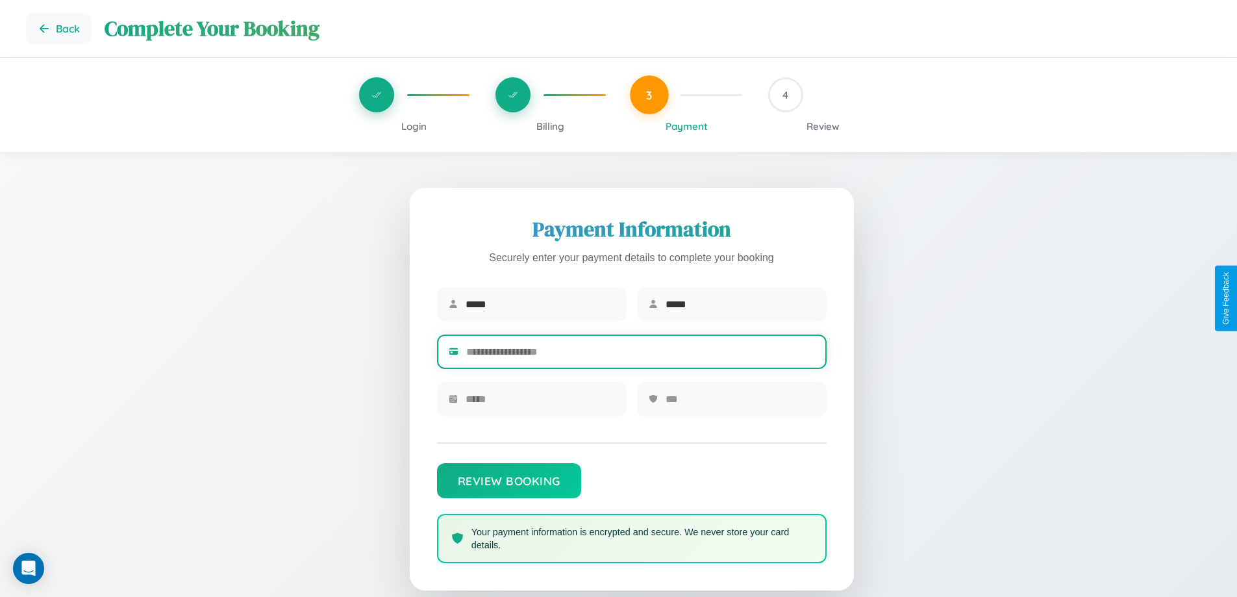
click at [640, 354] on input "text" at bounding box center [640, 352] width 349 height 32
type input "**********"
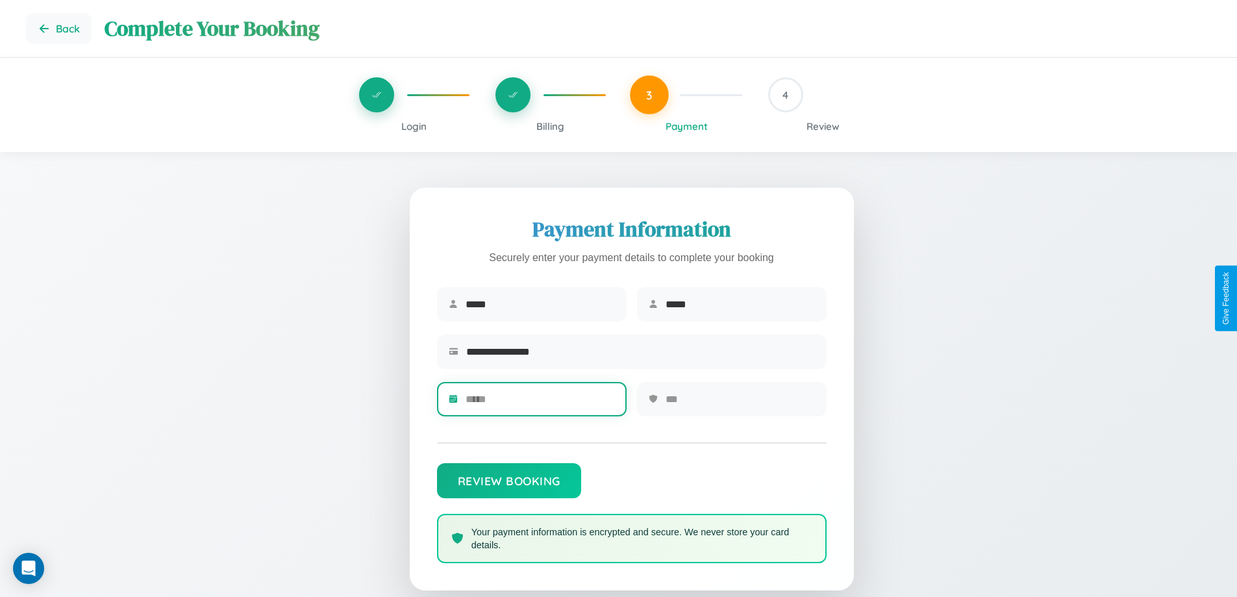
click at [540, 403] on input "text" at bounding box center [540, 399] width 149 height 32
type input "*****"
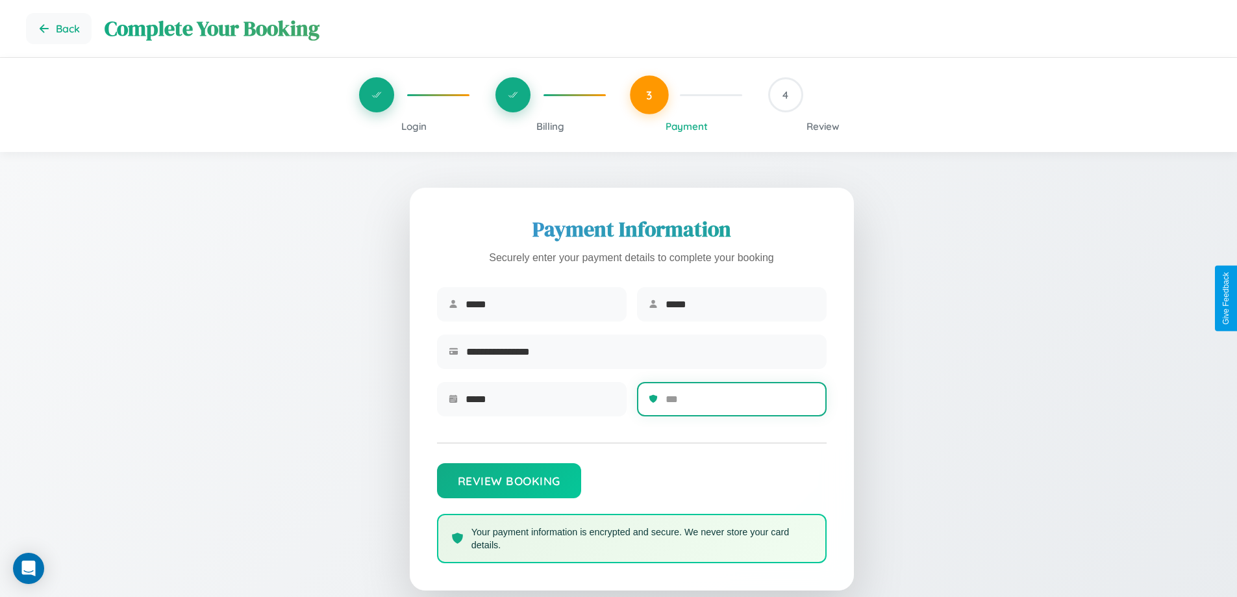
click at [740, 403] on input "text" at bounding box center [740, 399] width 149 height 32
type input "***"
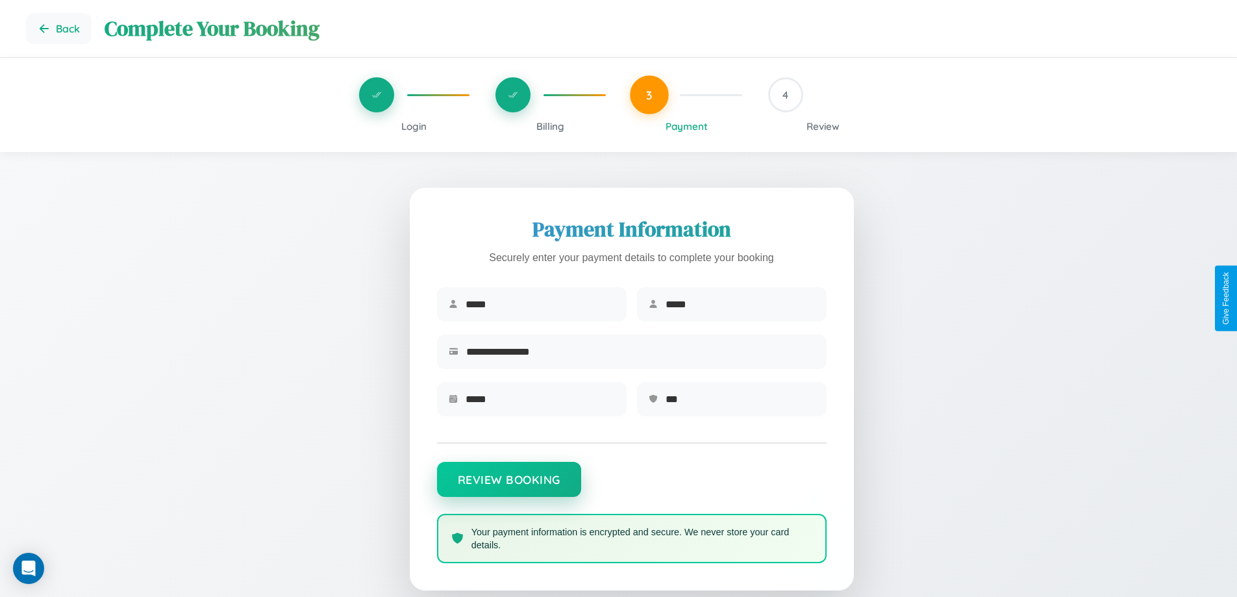
click at [509, 485] on button "Review Booking" at bounding box center [509, 479] width 144 height 35
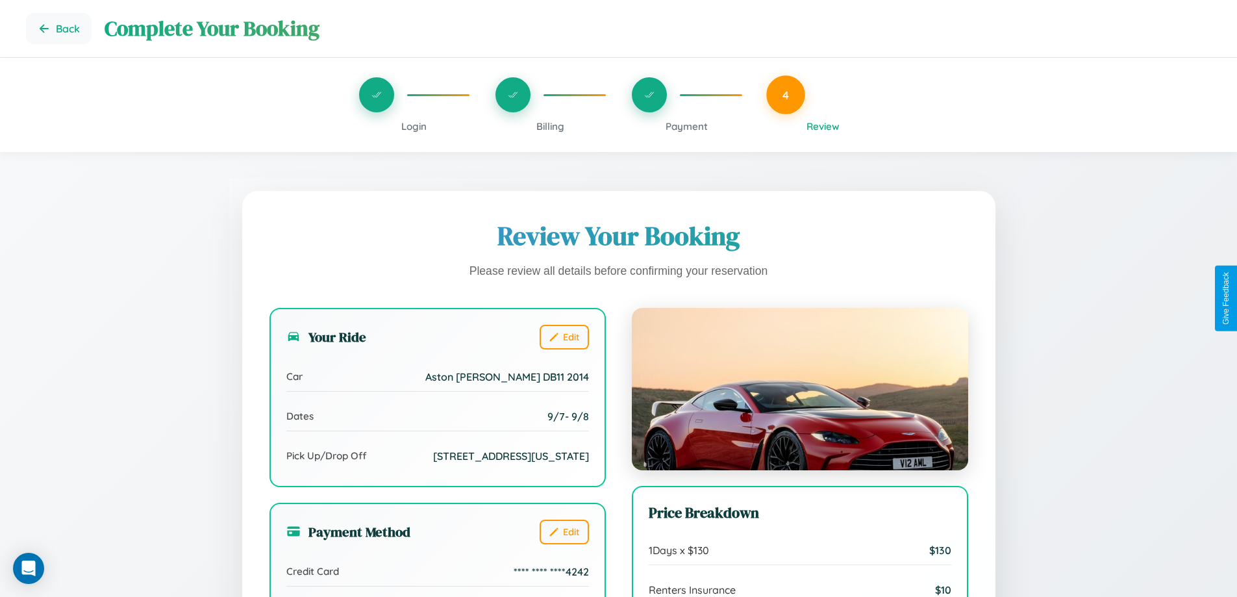
scroll to position [397, 0]
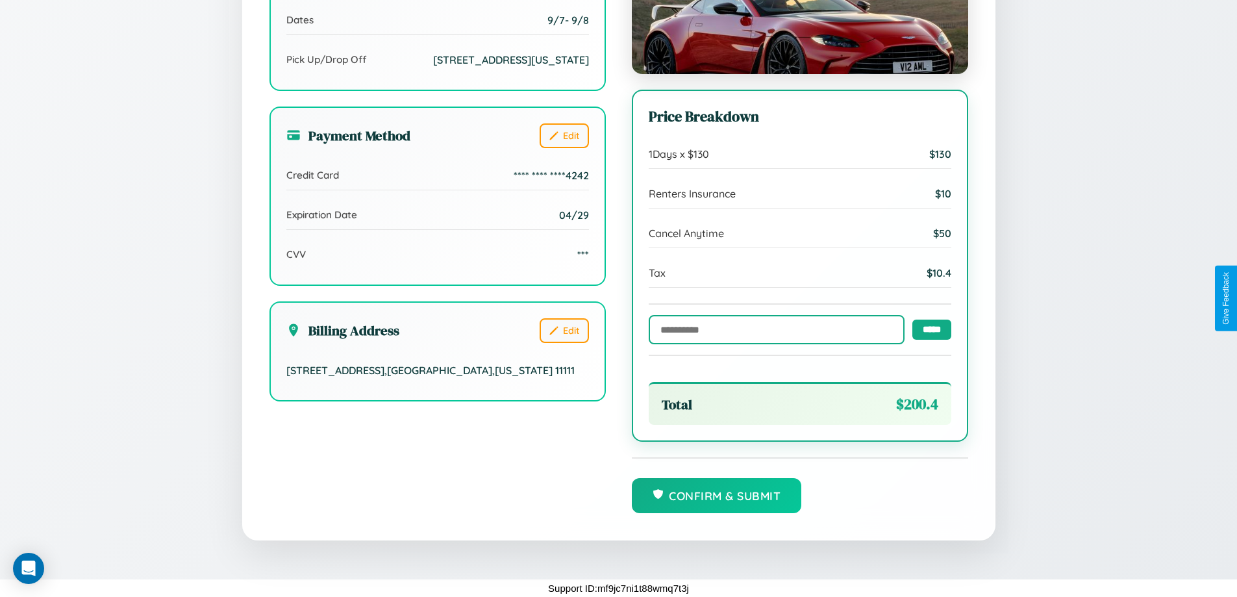
click at [773, 329] on input "text" at bounding box center [777, 329] width 256 height 29
type input "******"
click at [928, 328] on input "*****" at bounding box center [931, 329] width 39 height 20
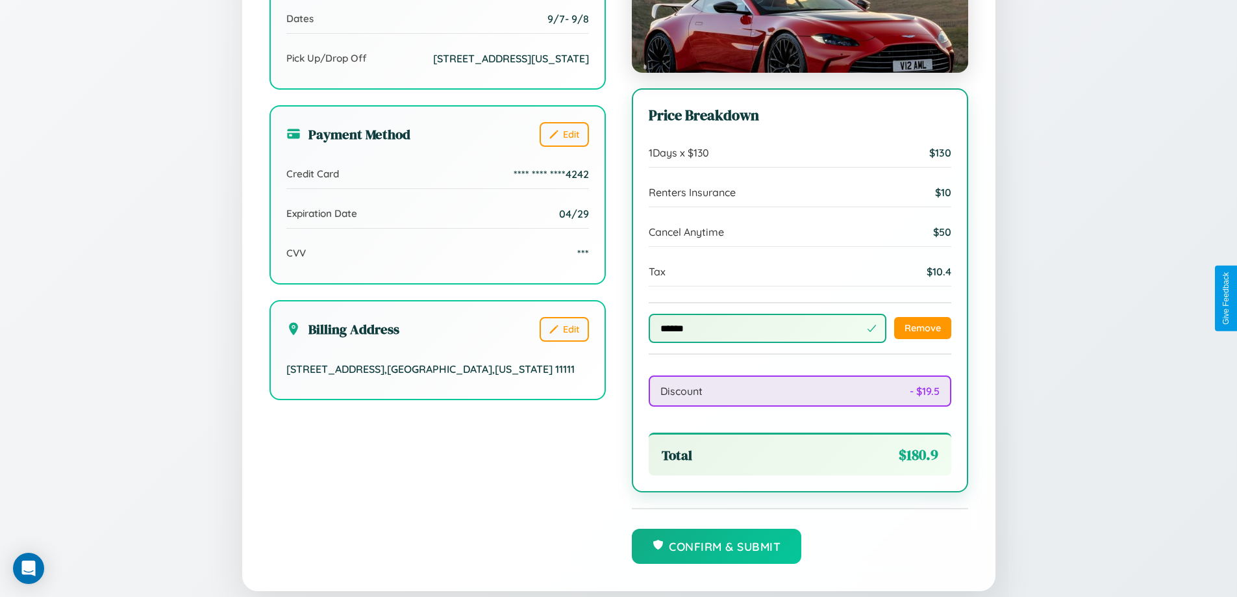
scroll to position [449, 0]
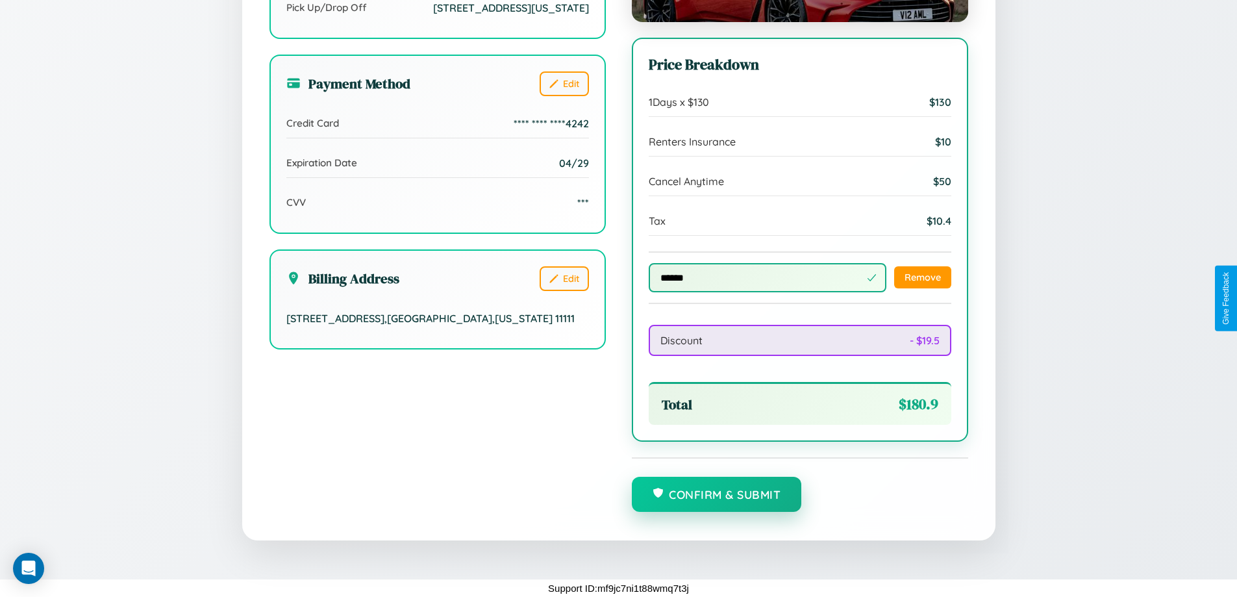
click at [716, 495] on button "Confirm & Submit" at bounding box center [717, 494] width 170 height 35
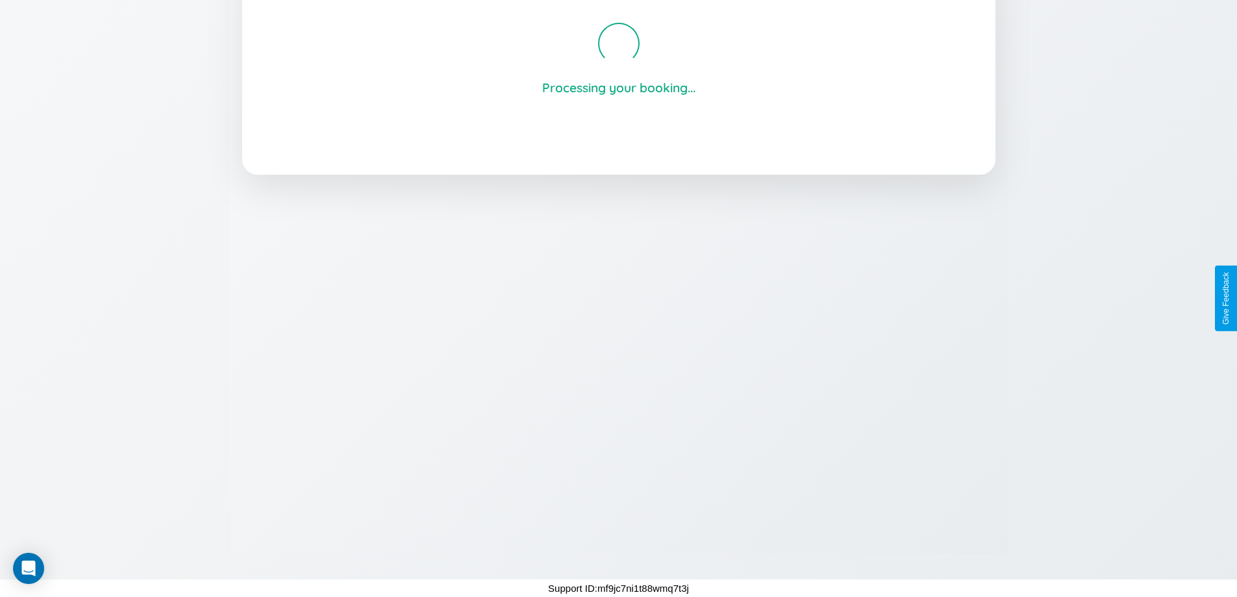
scroll to position [247, 0]
